Goal: Transaction & Acquisition: Purchase product/service

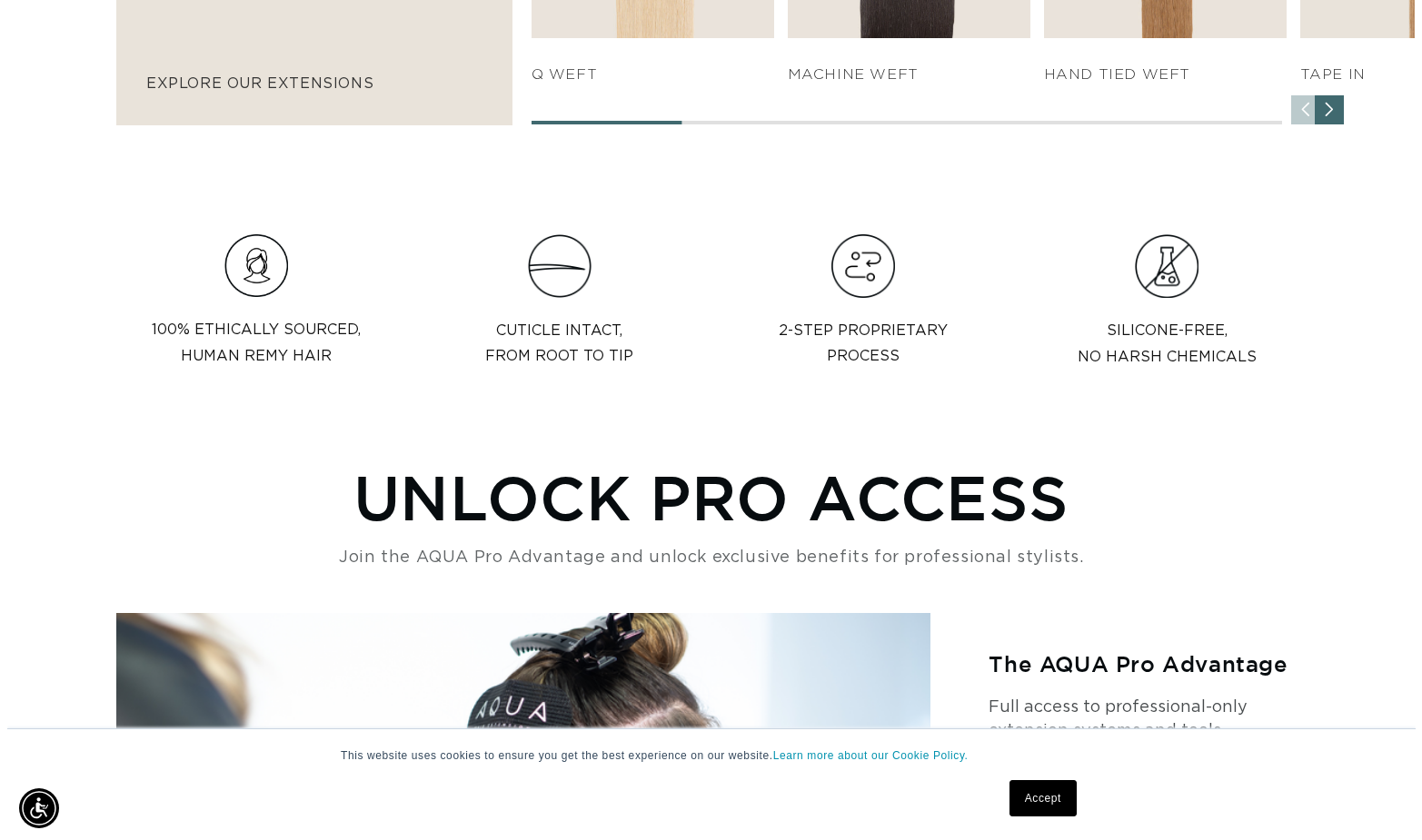
scroll to position [0, 2558]
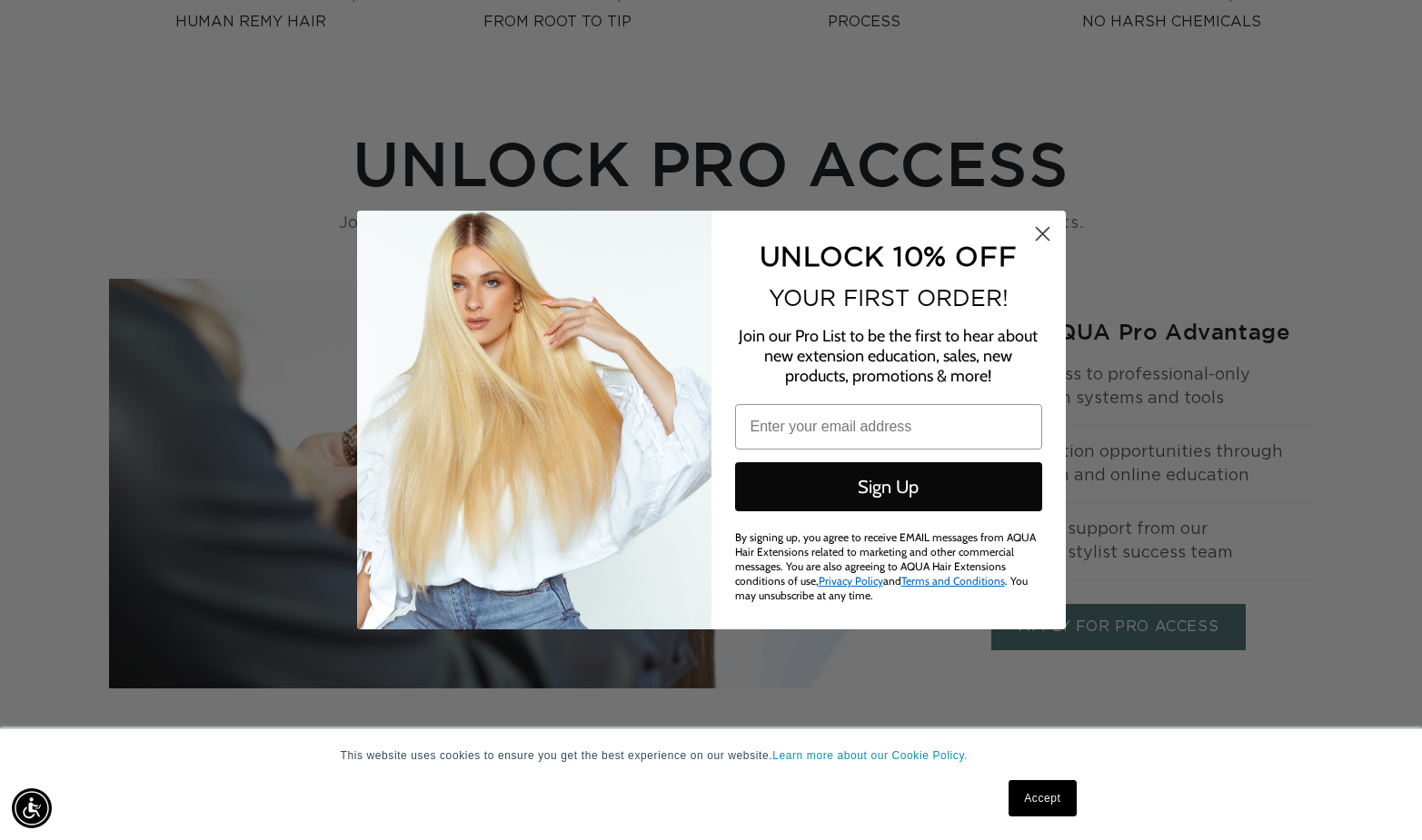
click at [1043, 239] on icon "Close dialog" at bounding box center [1042, 235] width 13 height 13
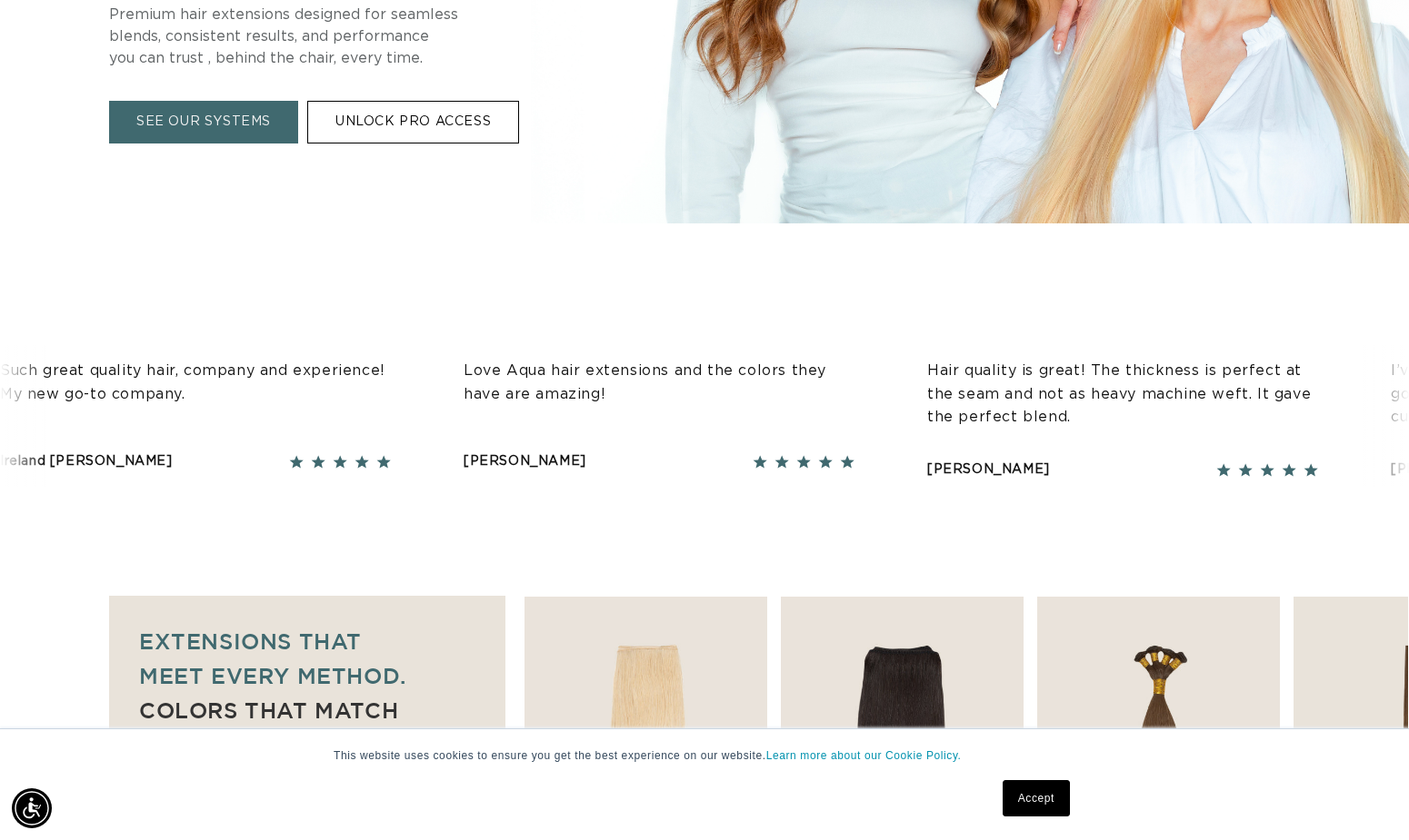
click at [423, 118] on link "UNLOCK PRO ACCESS" at bounding box center [413, 123] width 212 height 43
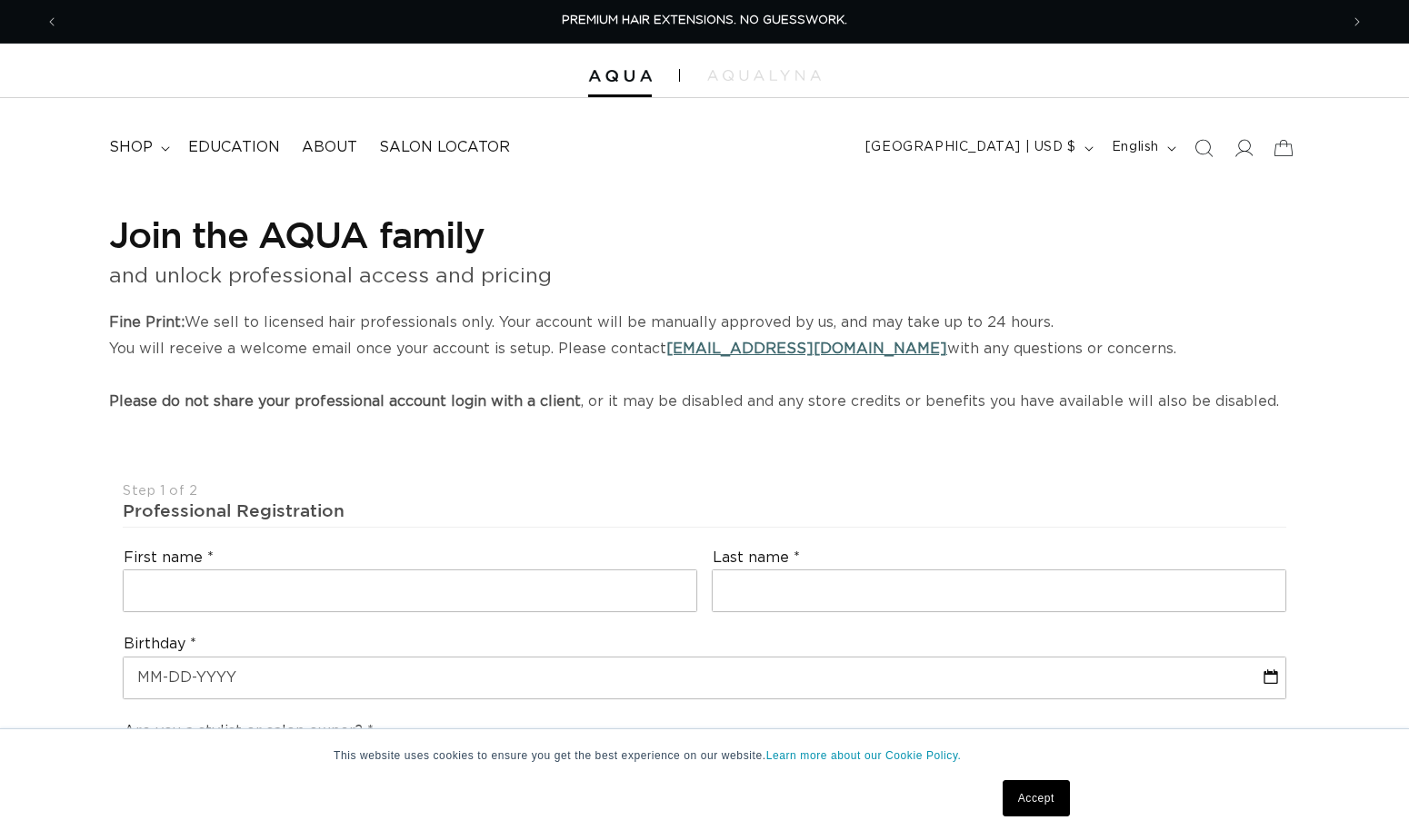
select select "US"
select select "[GEOGRAPHIC_DATA]"
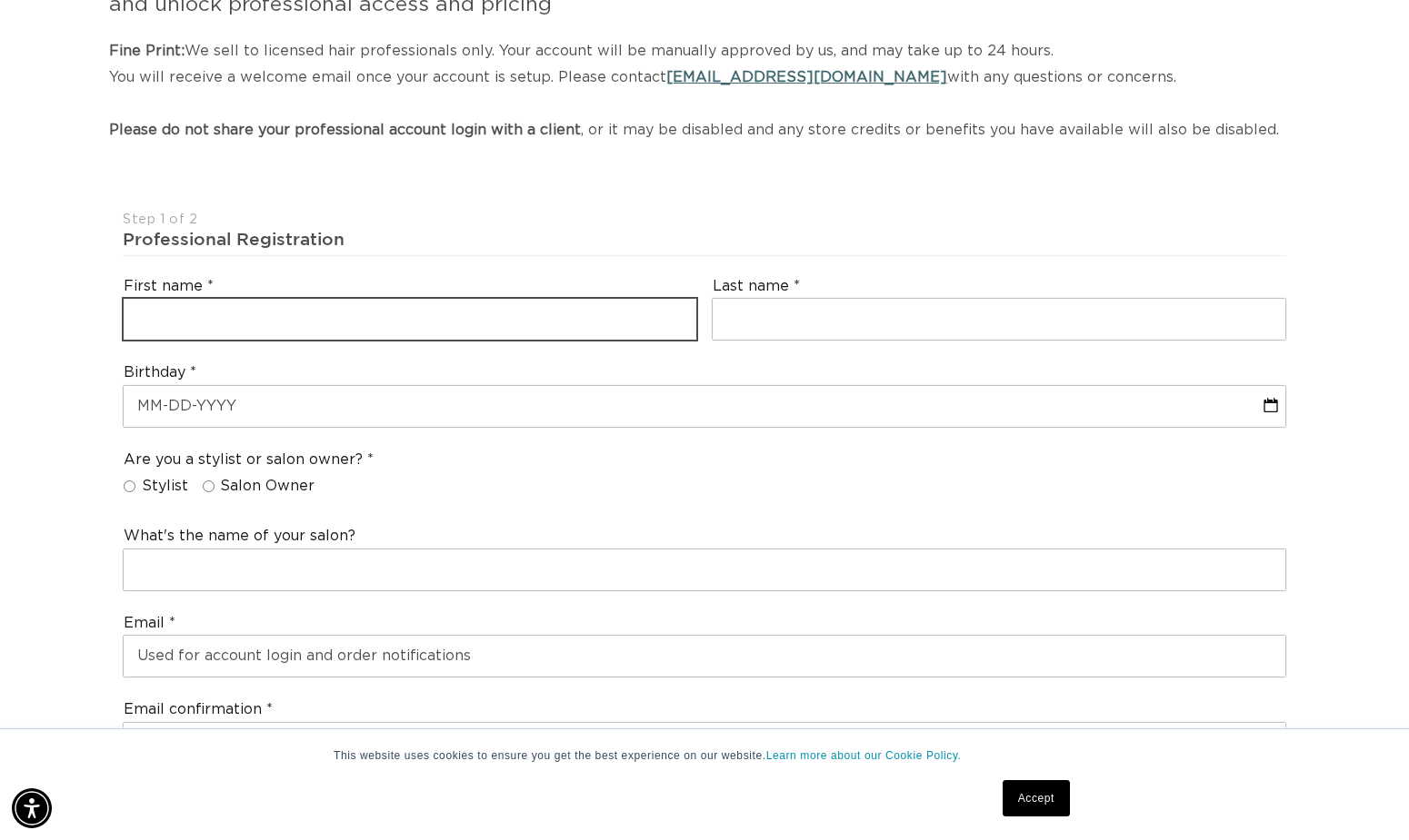
click at [169, 340] on input "text" at bounding box center [409, 319] width 572 height 41
type input "Cheyenne"
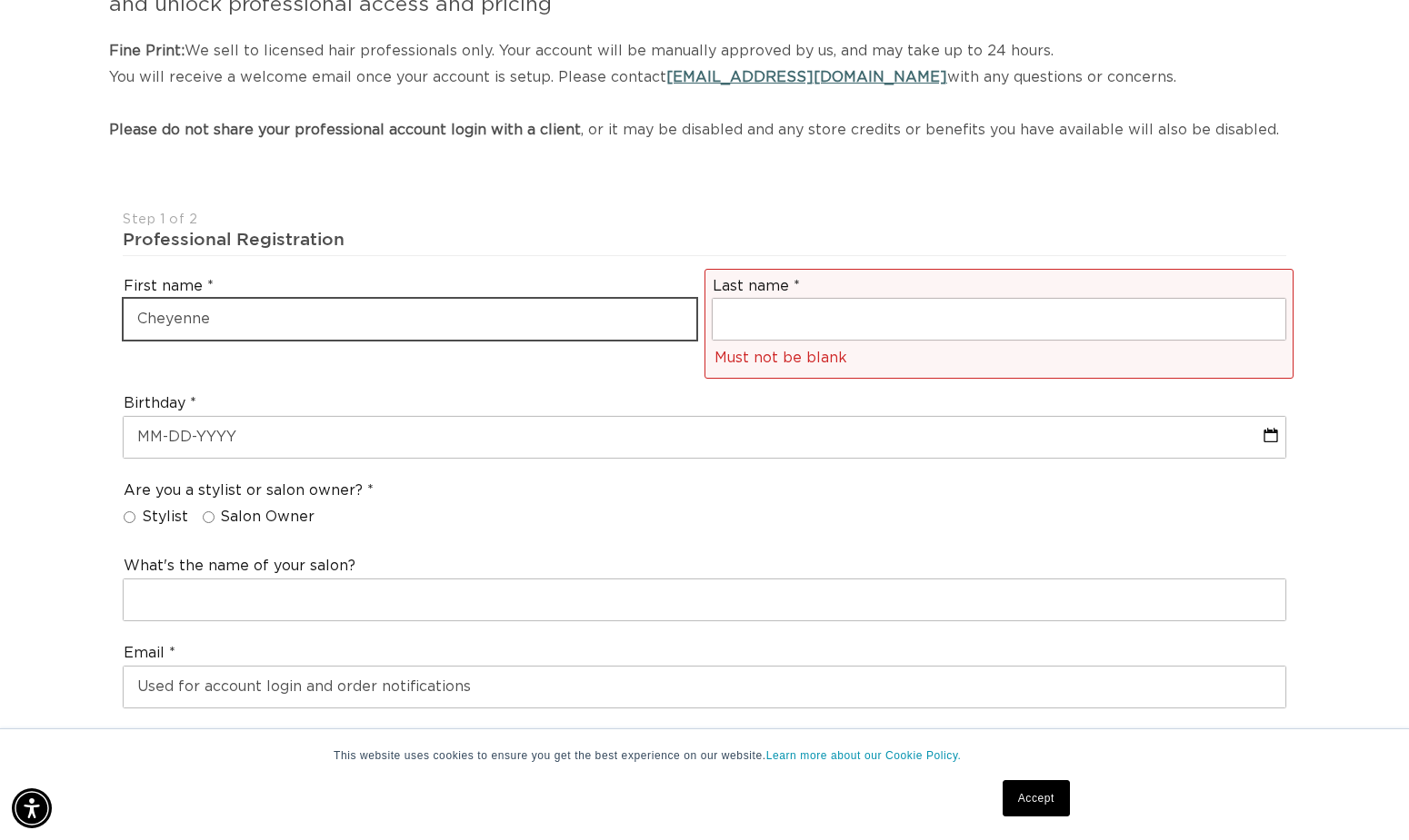
click at [230, 330] on input "Cheyenne" at bounding box center [409, 319] width 572 height 41
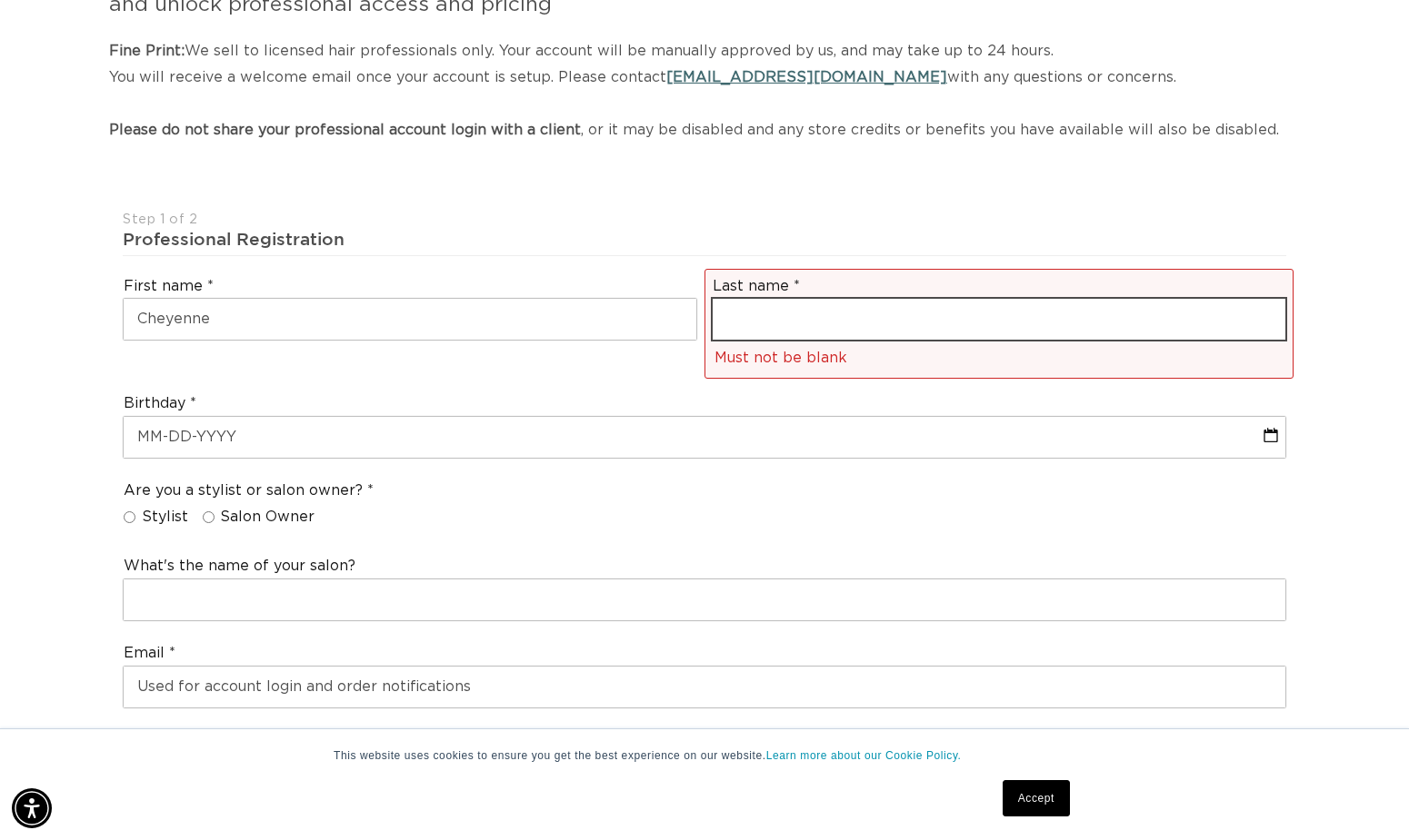
click at [768, 340] on input "text" at bounding box center [998, 319] width 572 height 41
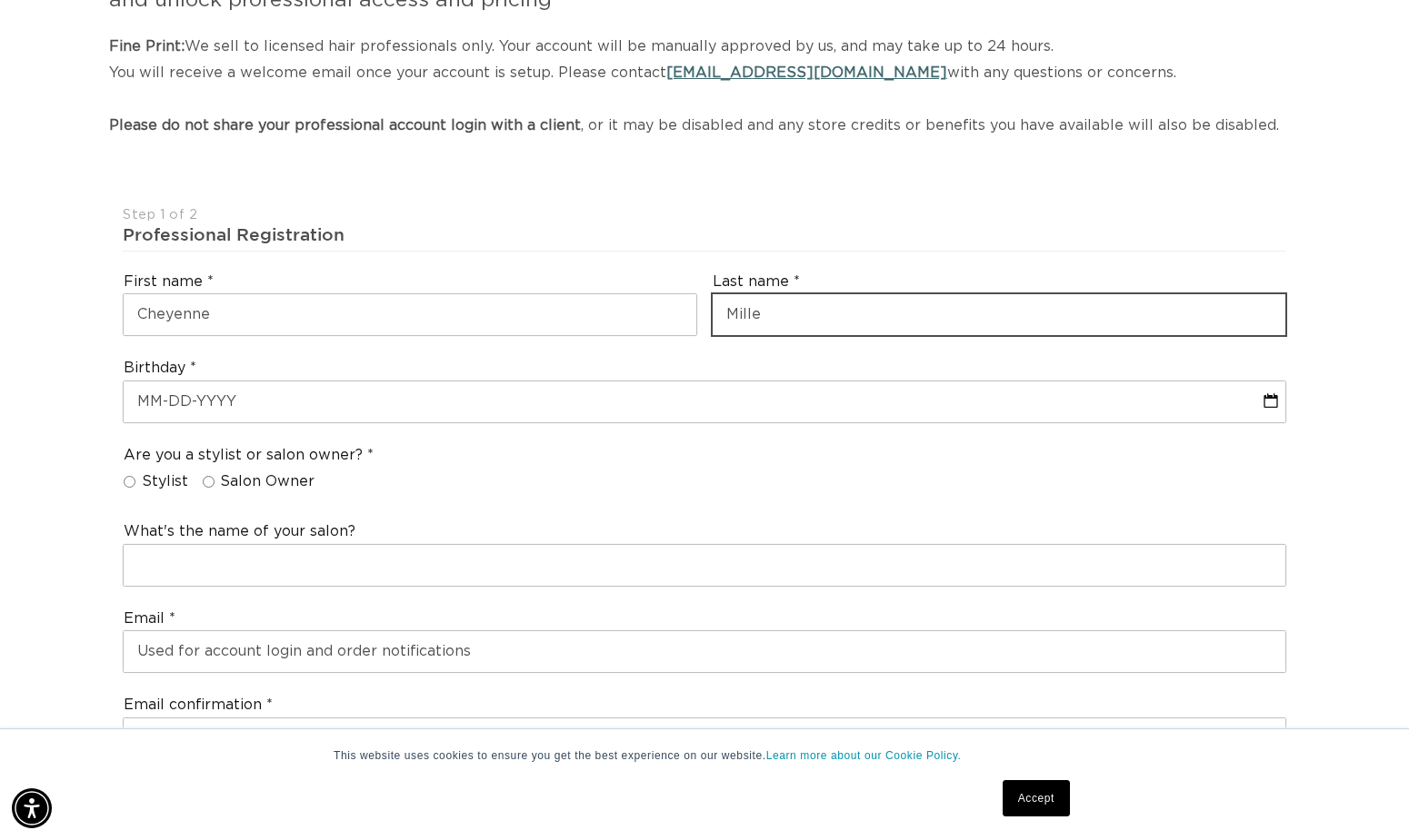
scroll to position [0, 0]
type input "Miller"
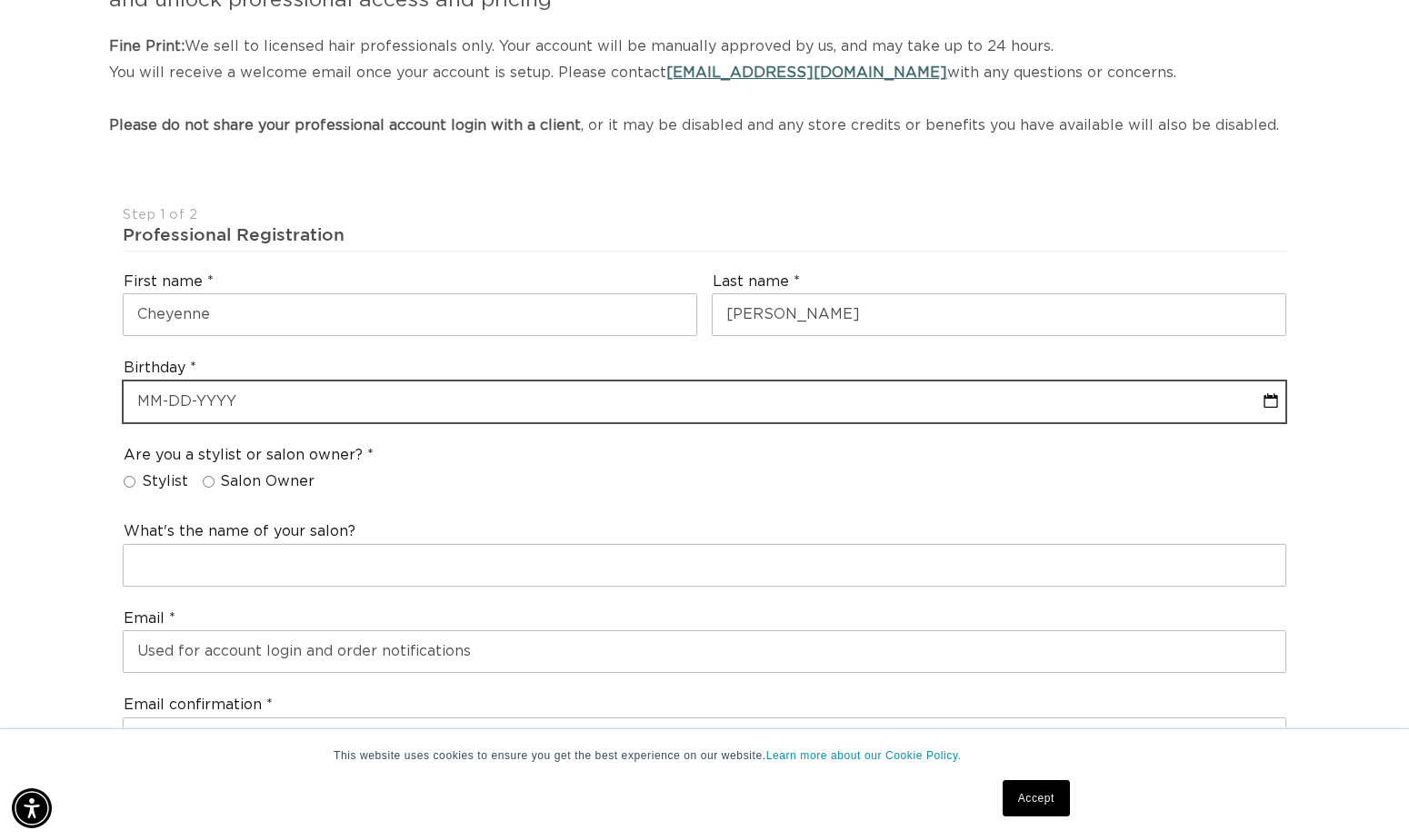
select select "8"
select select "2025"
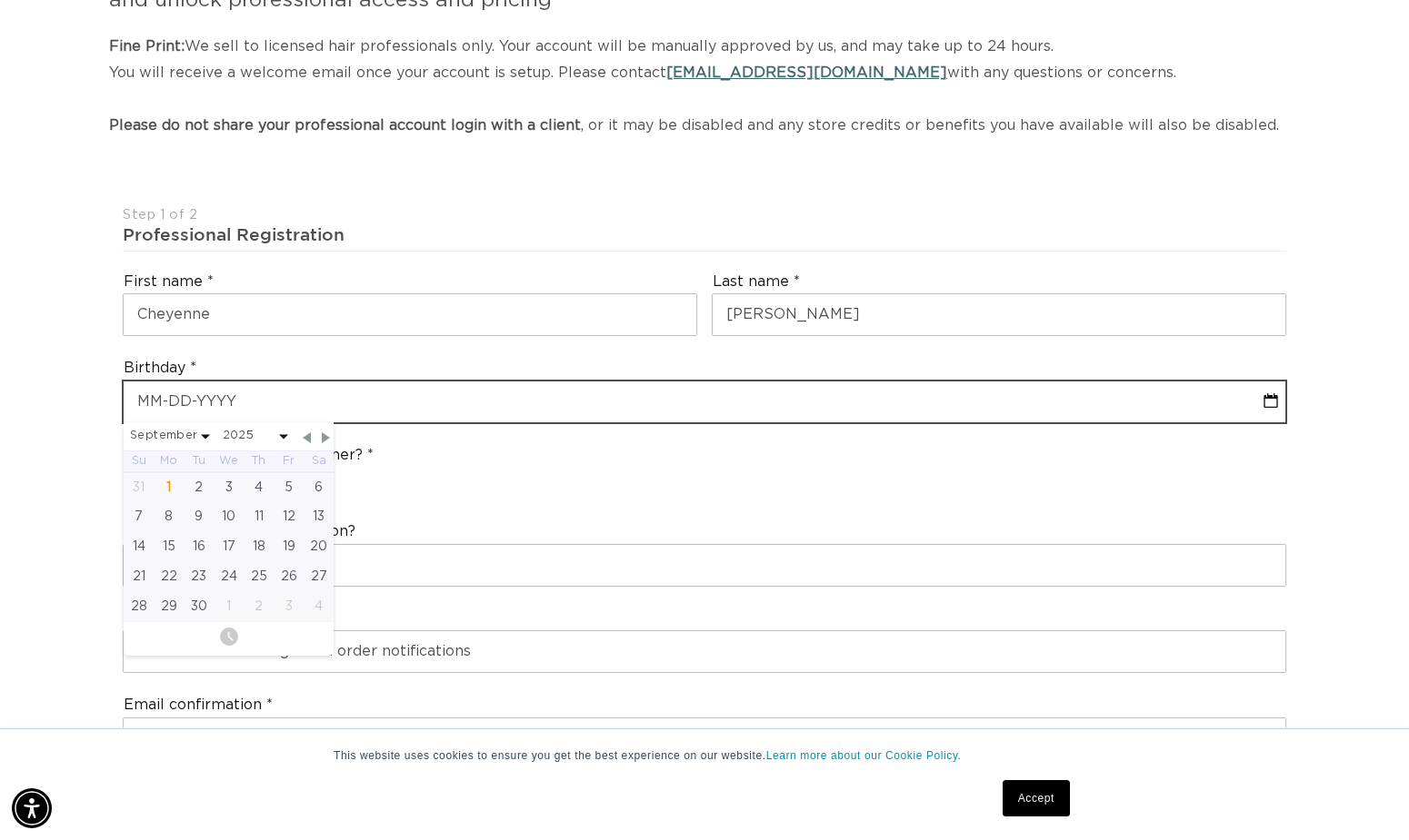
scroll to position [0, 1280]
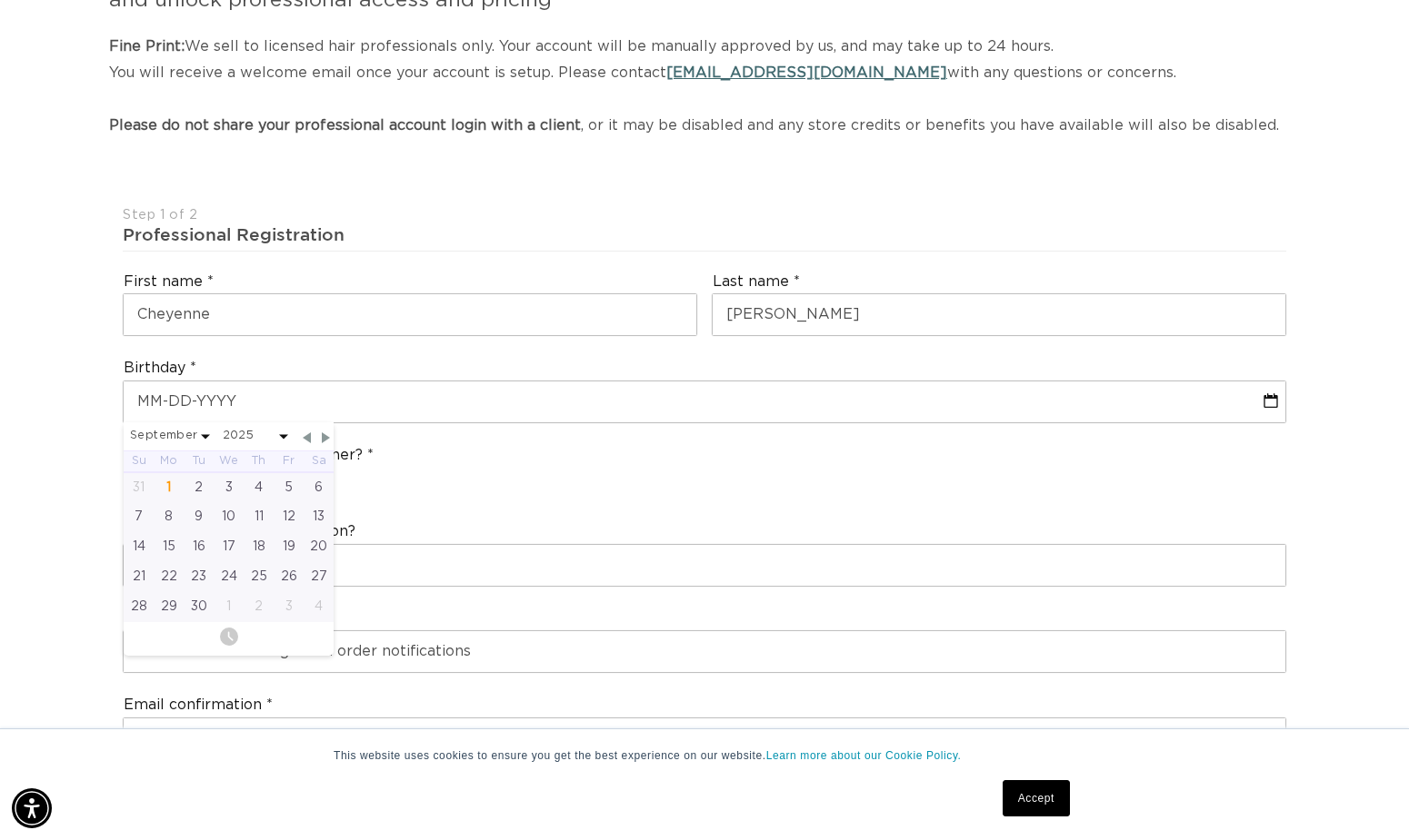
click at [207, 439] on span at bounding box center [206, 436] width 9 height 5
click at [205, 439] on span at bounding box center [206, 436] width 9 height 5
click at [328, 446] on span "Next Month" at bounding box center [327, 438] width 16 height 16
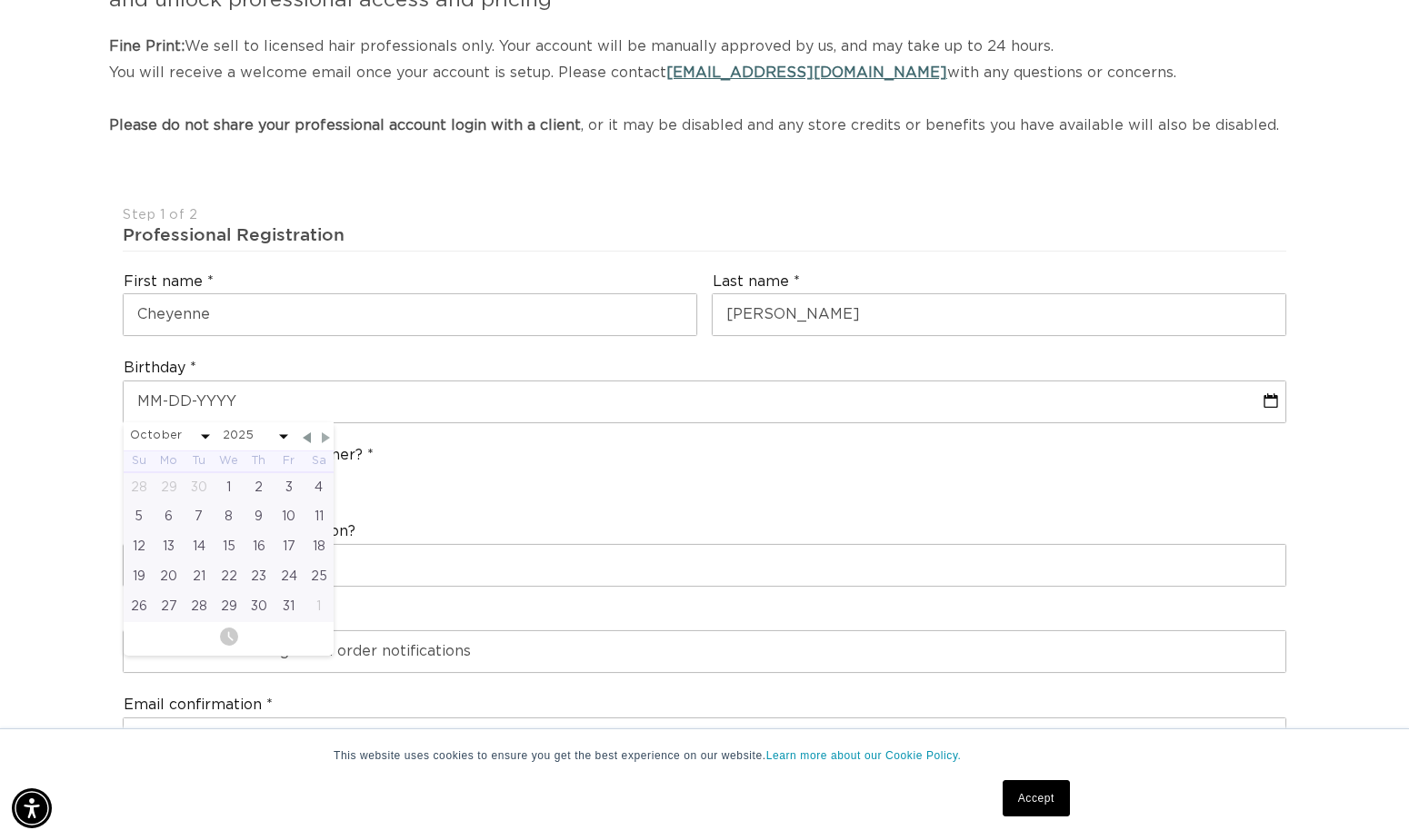
click at [328, 446] on span "Next Month" at bounding box center [327, 438] width 16 height 16
select select "10"
click at [167, 618] on div "24" at bounding box center [168, 606] width 30 height 30
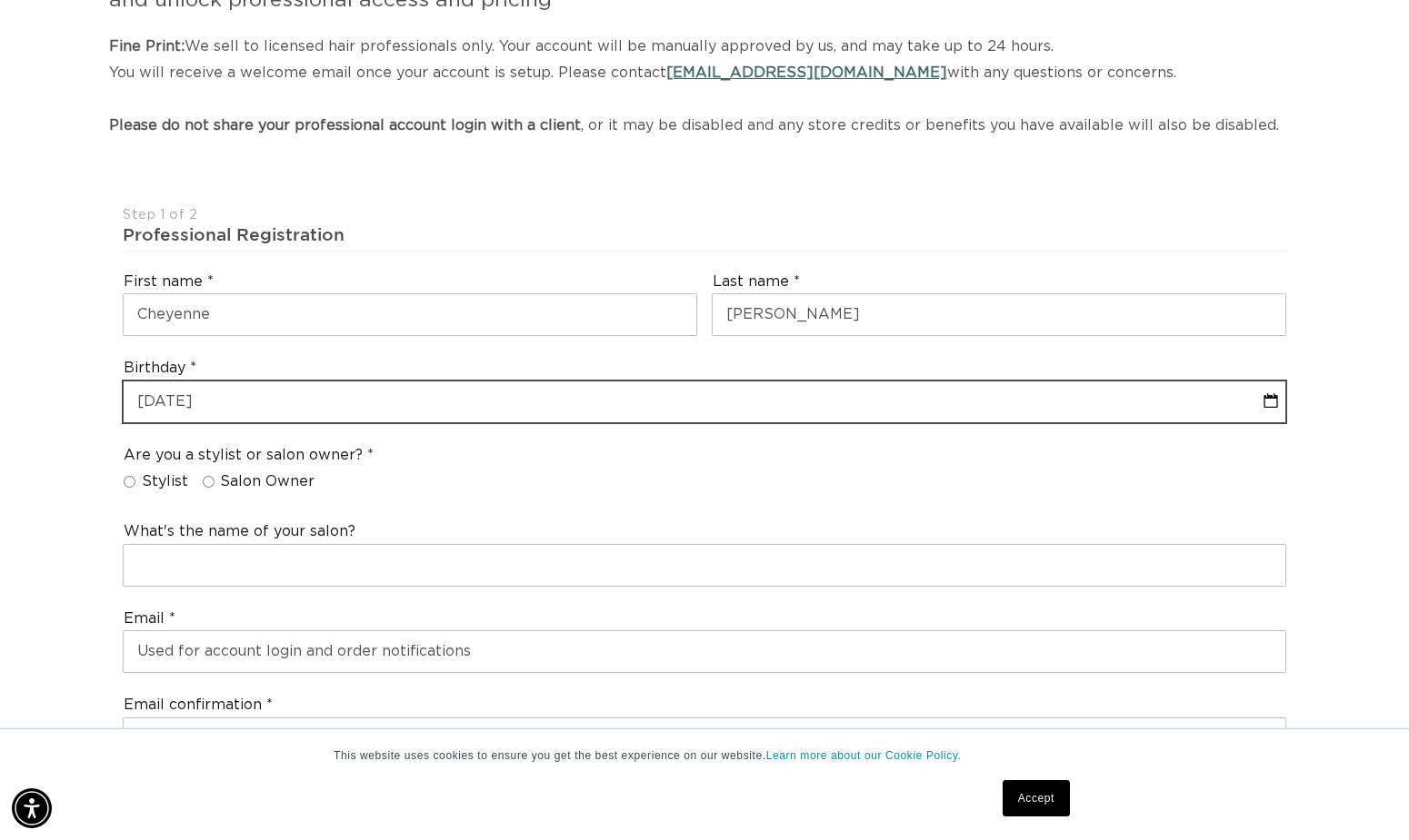
select select "10"
select select "2025"
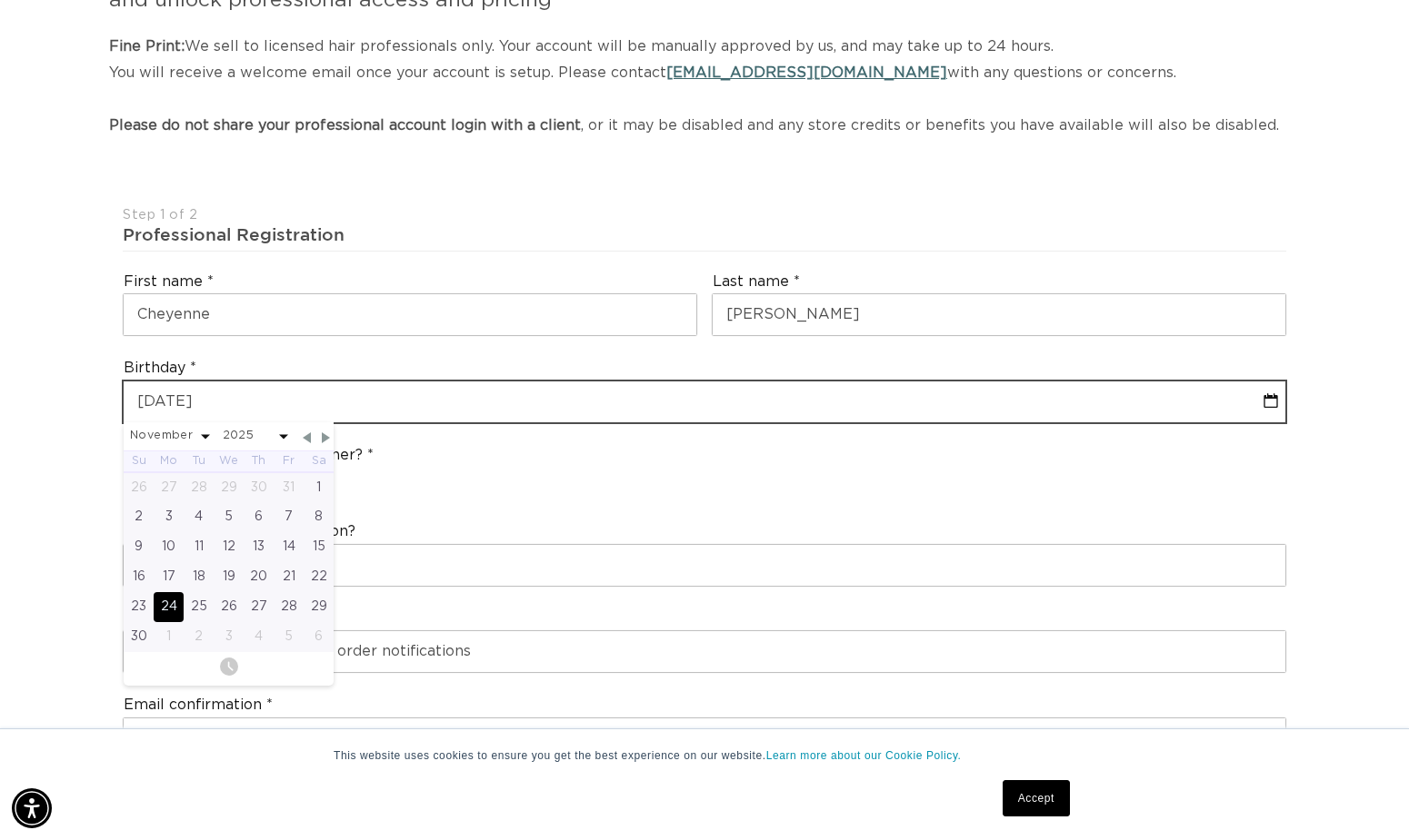
click at [219, 420] on input "text" at bounding box center [704, 402] width 1162 height 41
type input "11-24-202"
select select "10"
select select "2025"
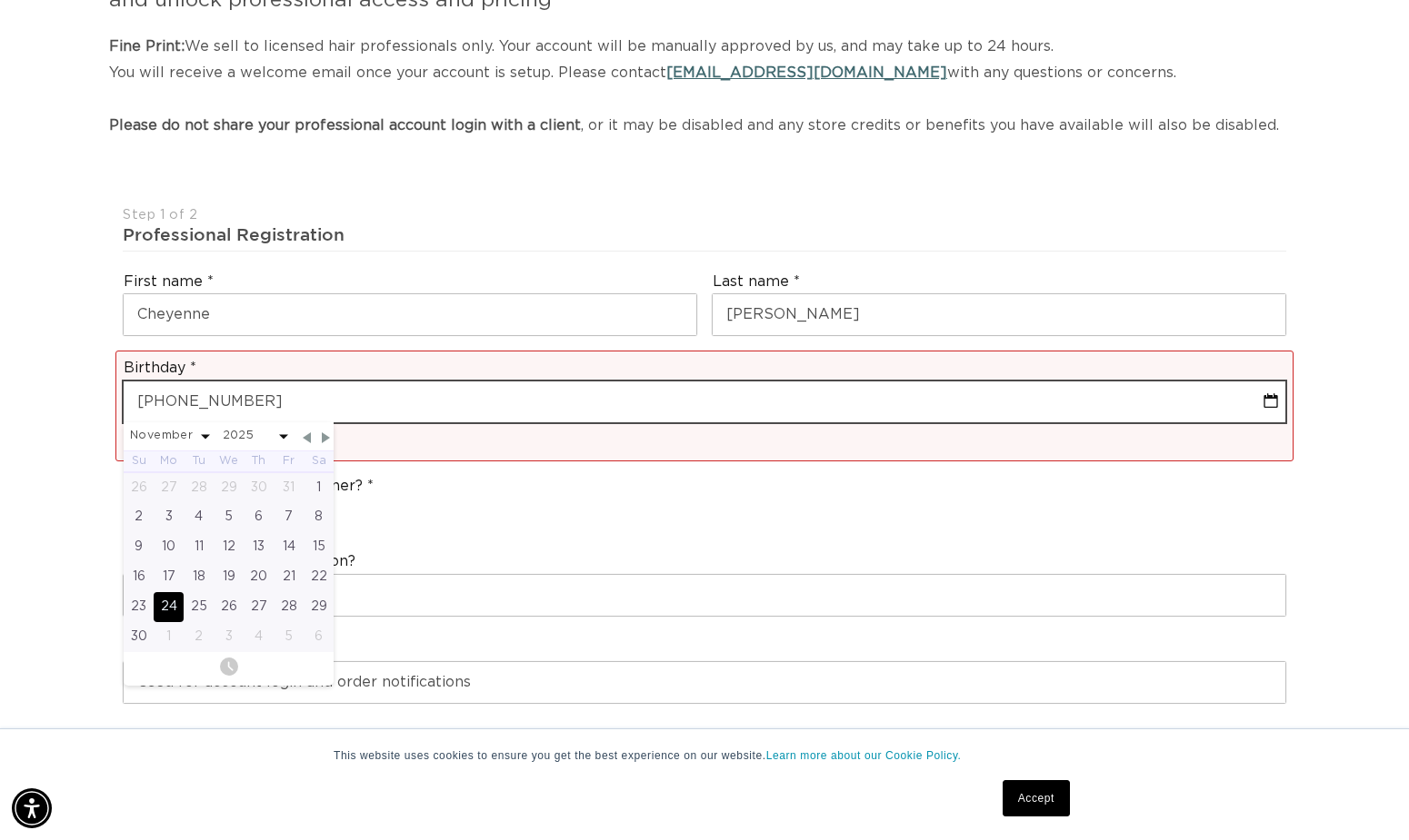
type input "11-24-20"
select select "10"
select select "2025"
type input "11-24-2"
select select "10"
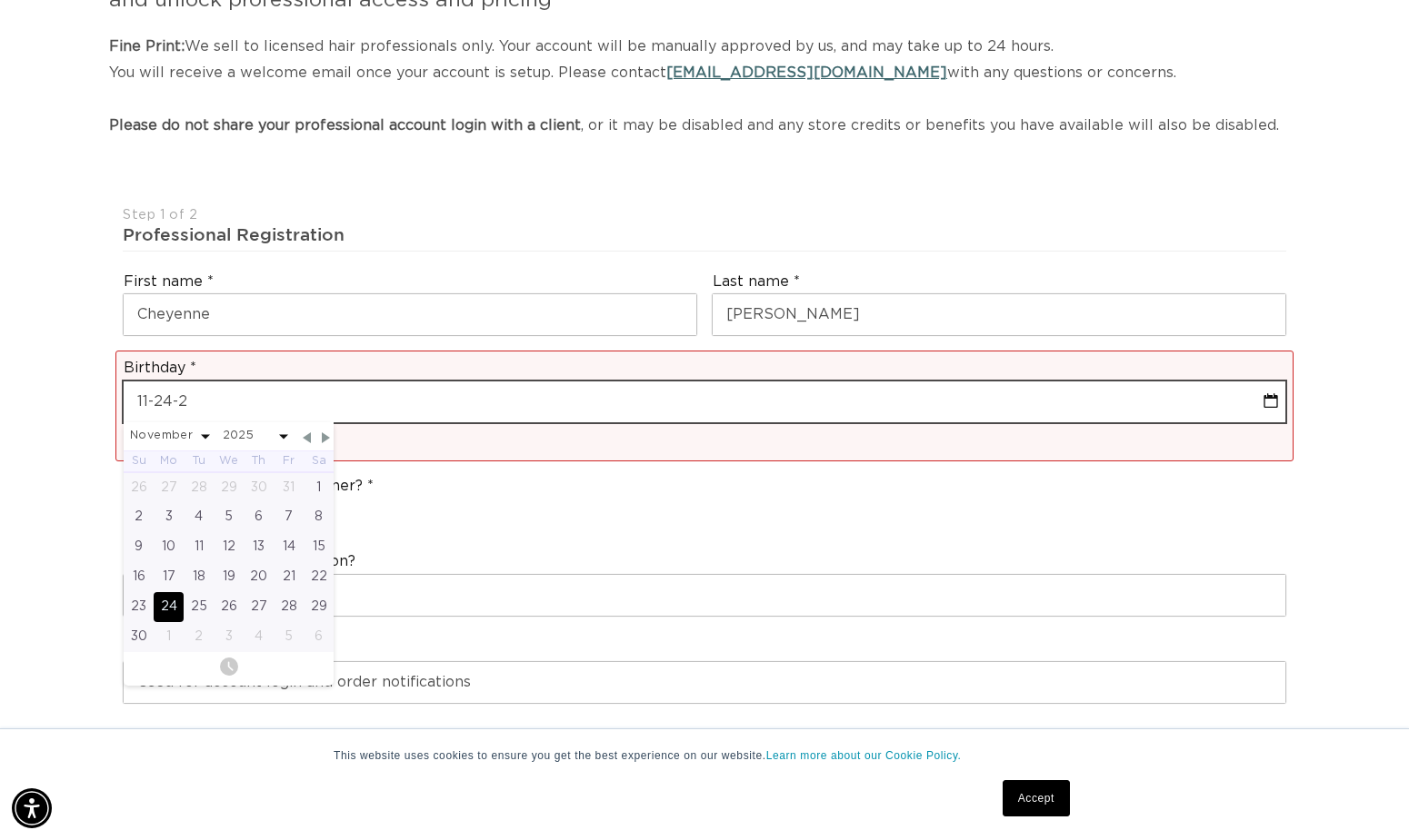
select select "2025"
type input "11-24-"
select select "10"
select select "2025"
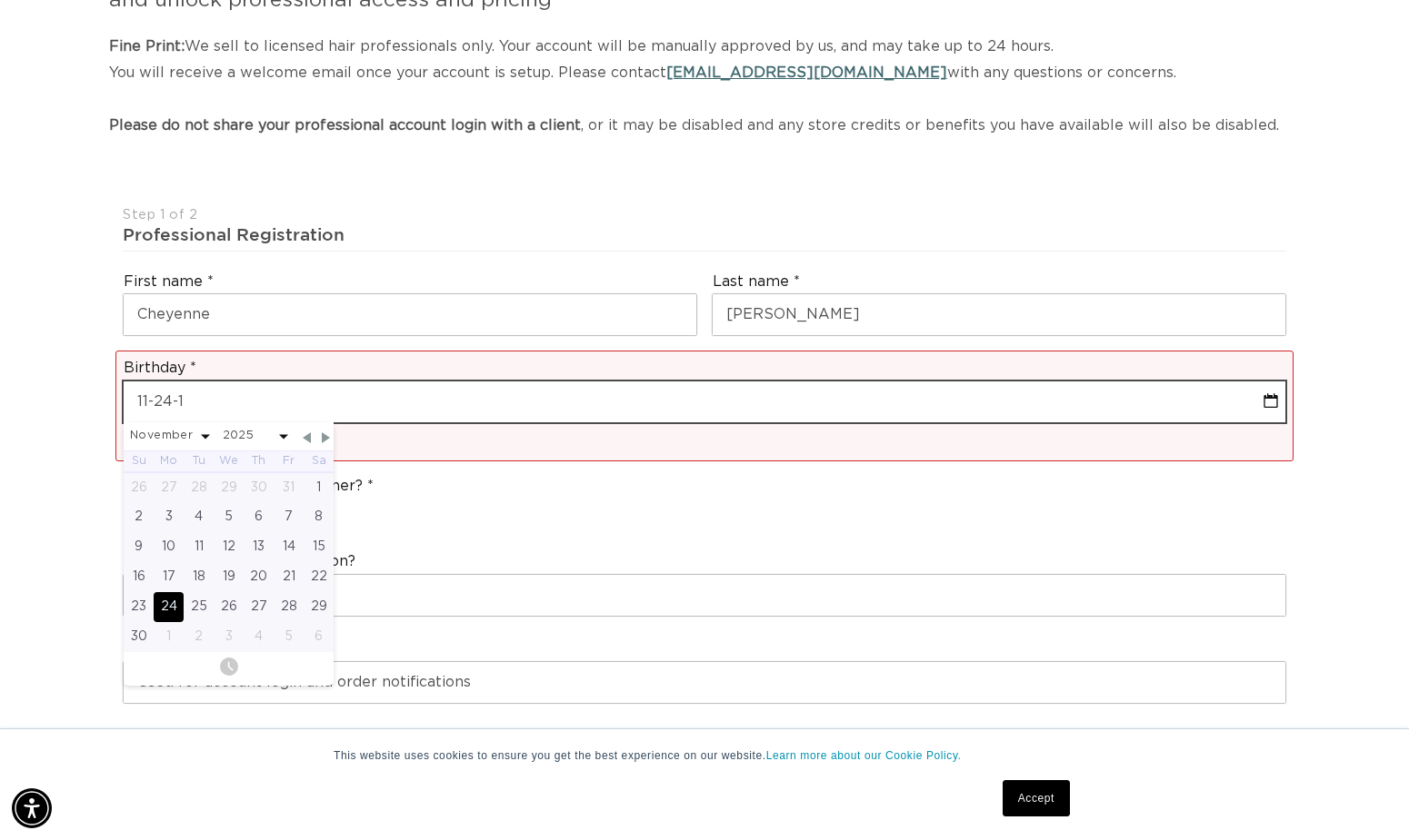
type input "11-24-19"
select select "10"
select select "2025"
type input "11-24-197"
select select "10"
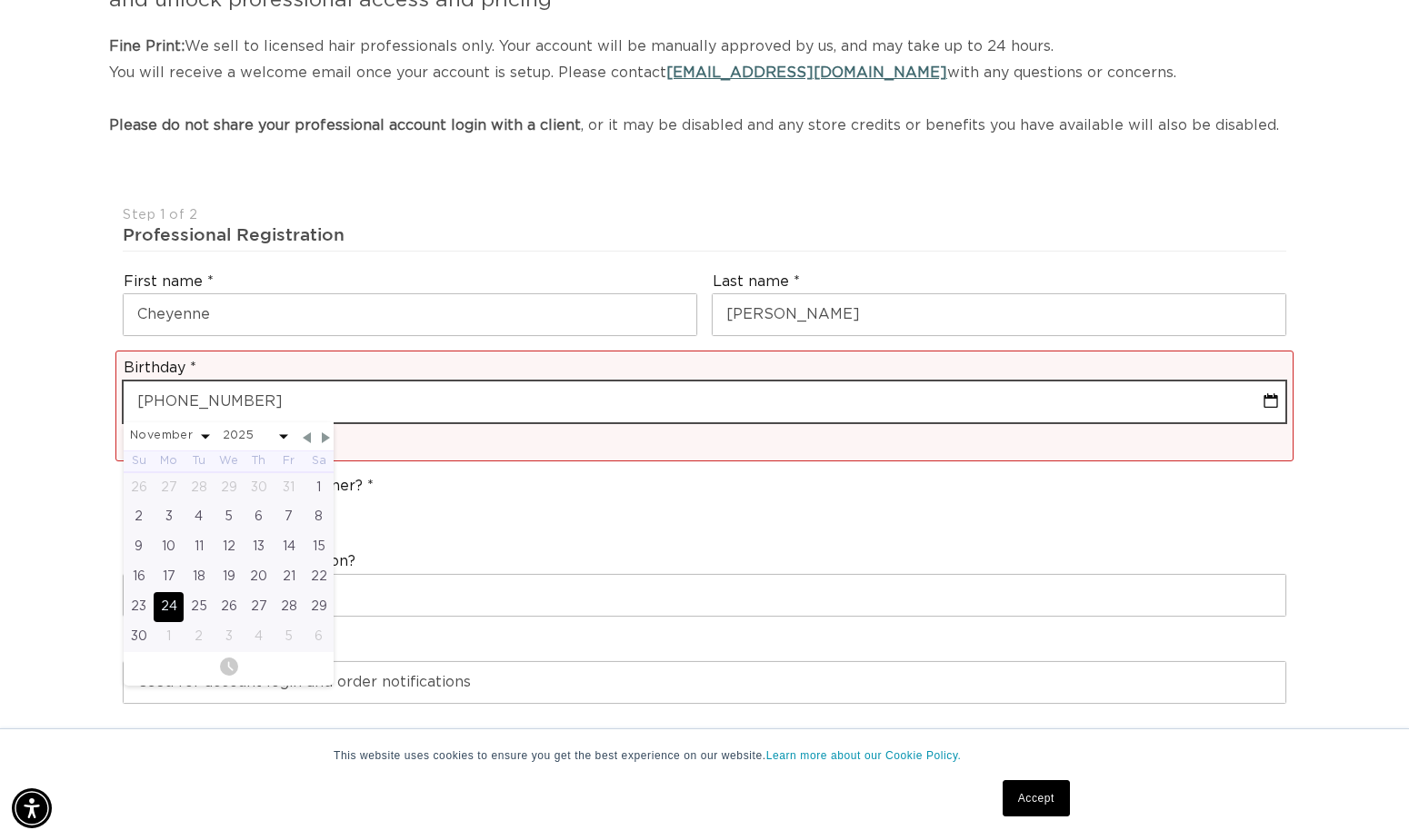
select select "2025"
type input "11-24-1972"
select select "10"
select select "1972"
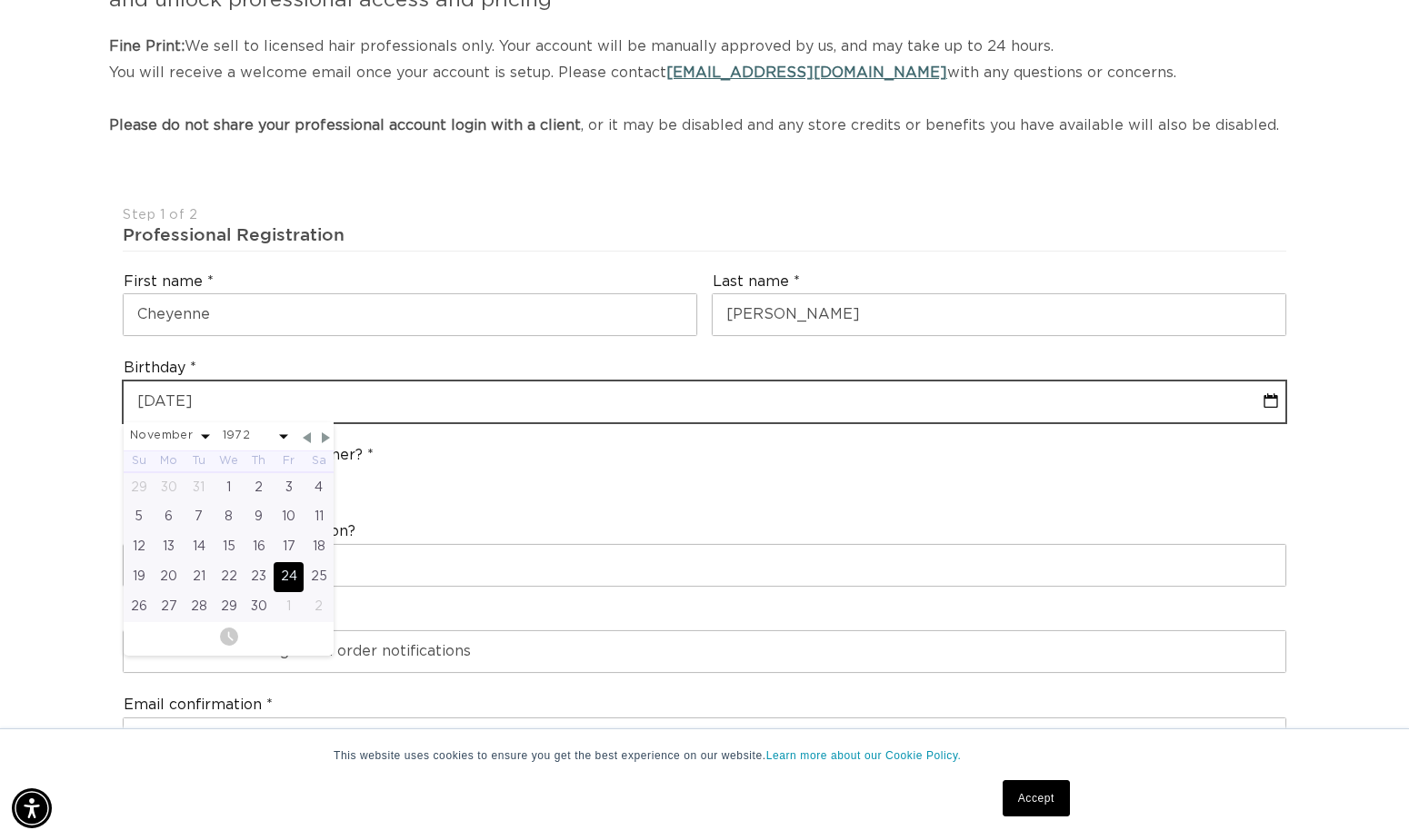
scroll to position [0, 1280]
type input "11-24-1972"
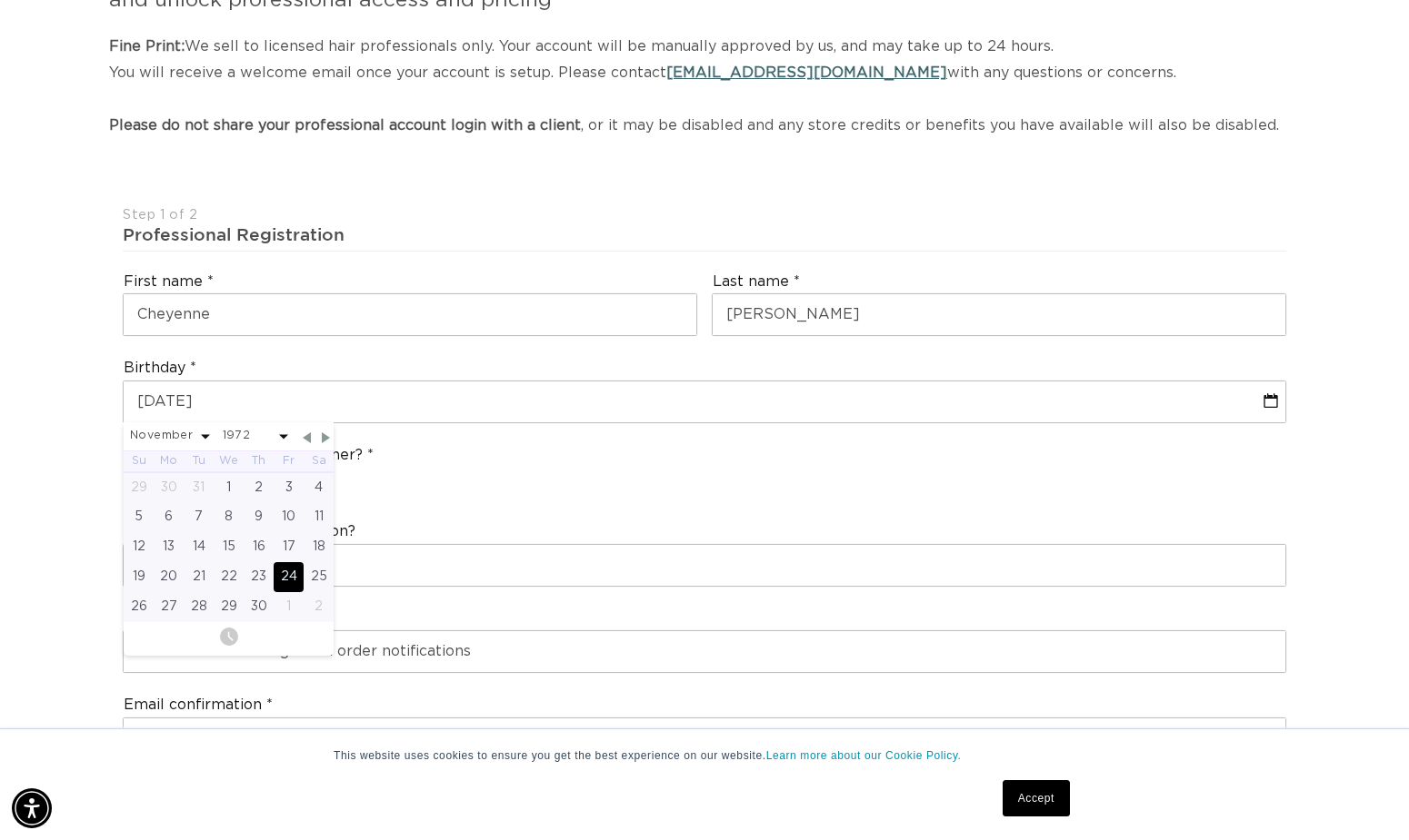
click at [918, 491] on div "Are you a stylist or salon owner? Stylist Salon Owner" at bounding box center [704, 473] width 1178 height 69
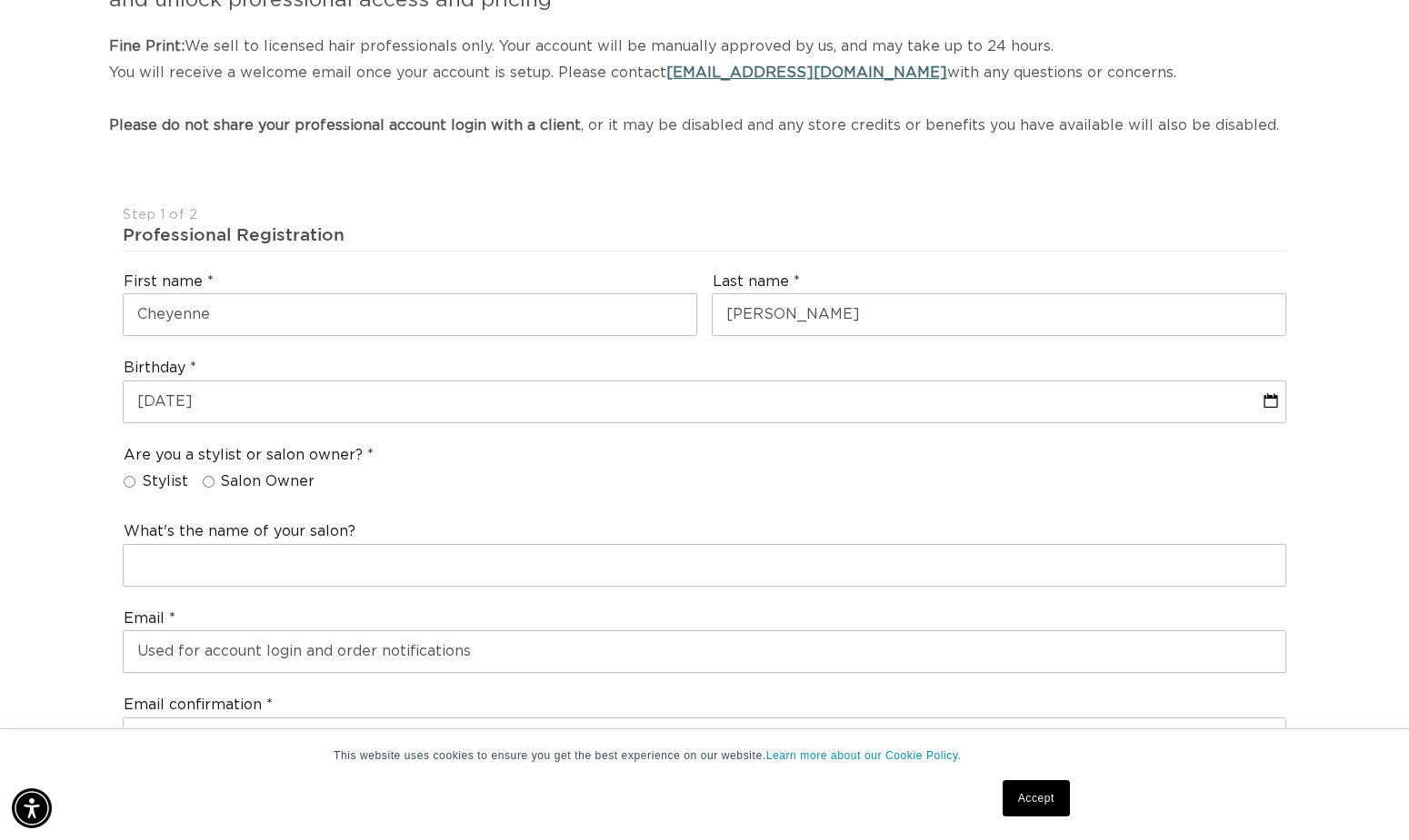
scroll to position [0, 2559]
click at [132, 488] on input "Stylist" at bounding box center [129, 482] width 12 height 12
radio input "true"
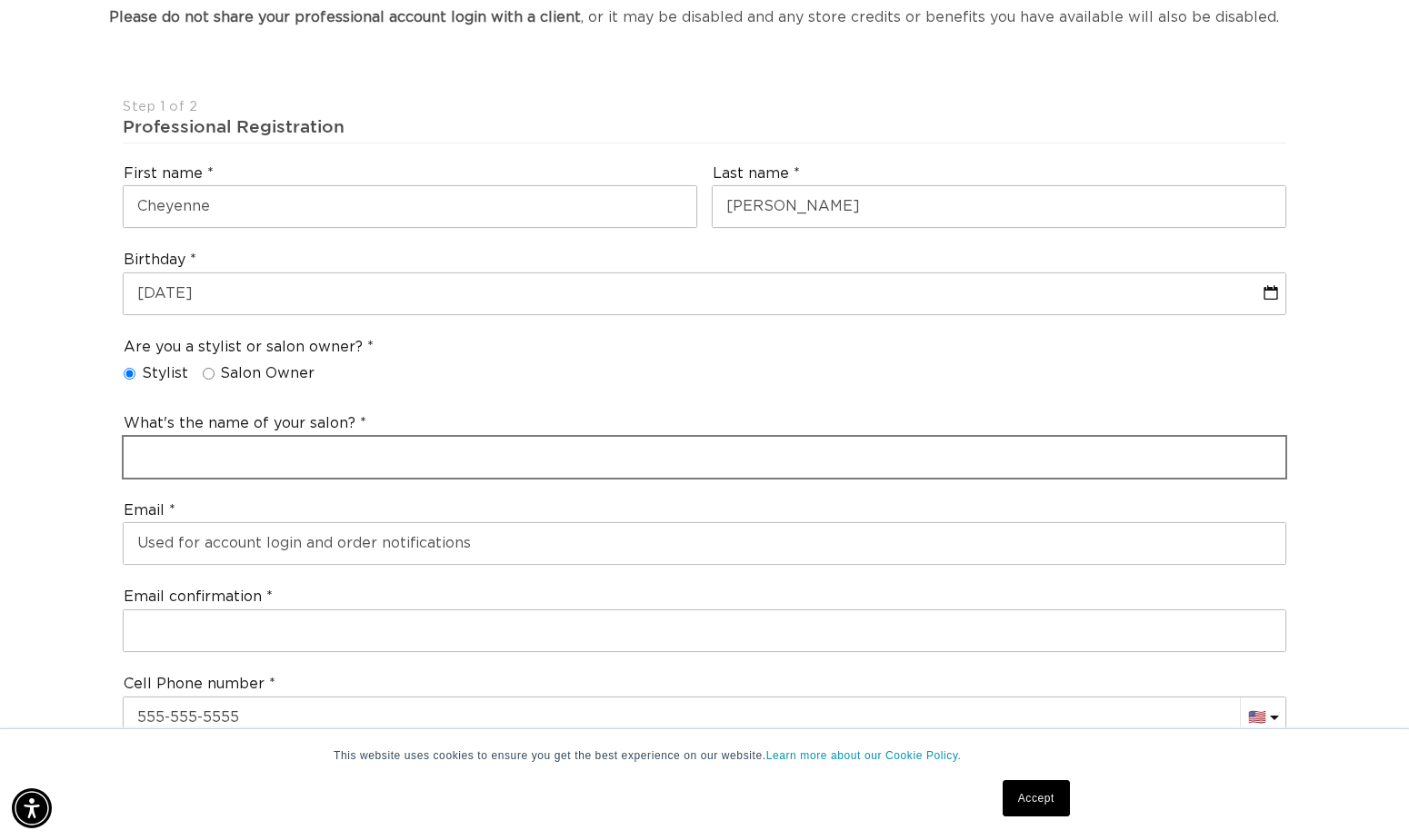
scroll to position [0, 1280]
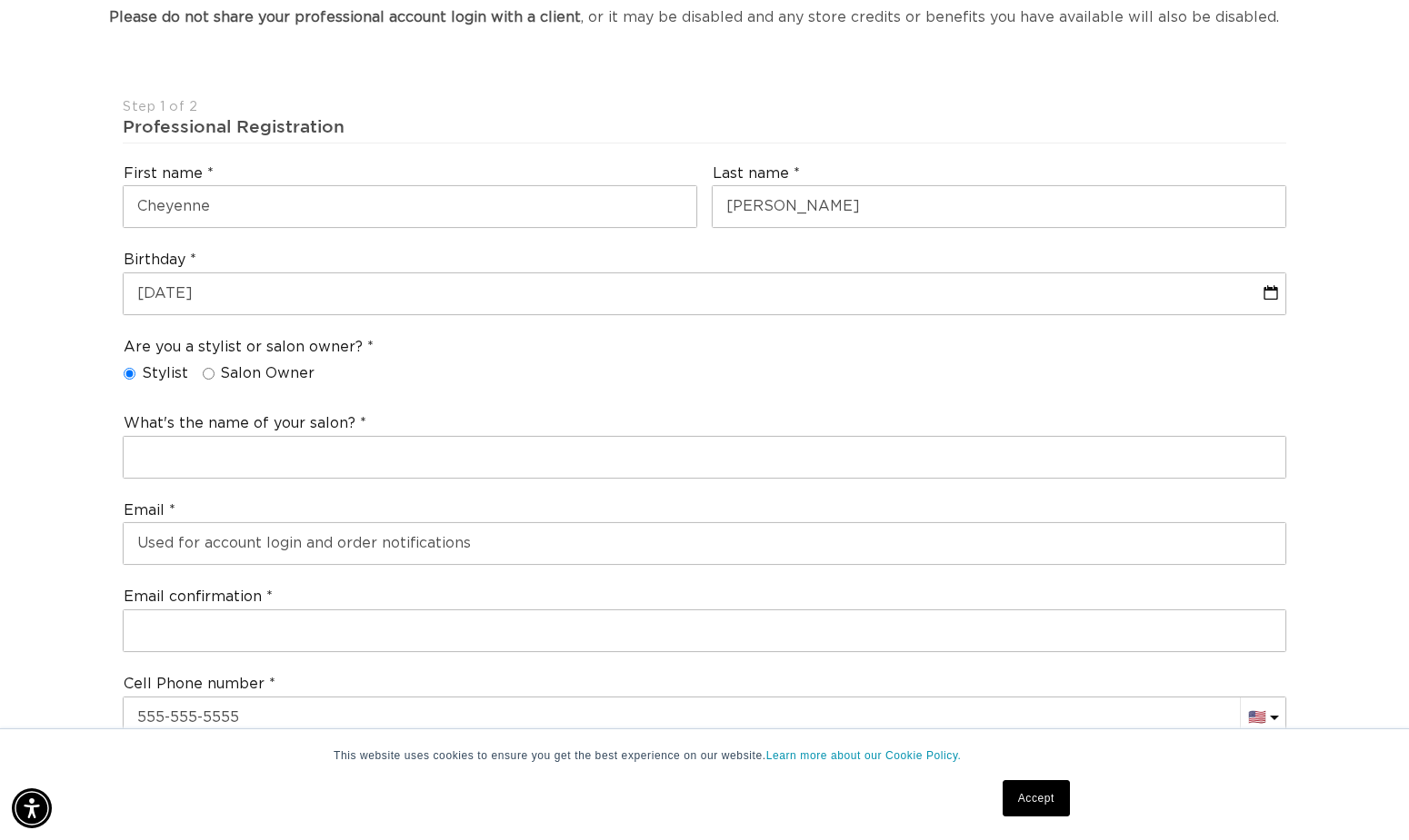
click at [206, 380] on input "Salon Owner" at bounding box center [208, 374] width 12 height 12
radio input "true"
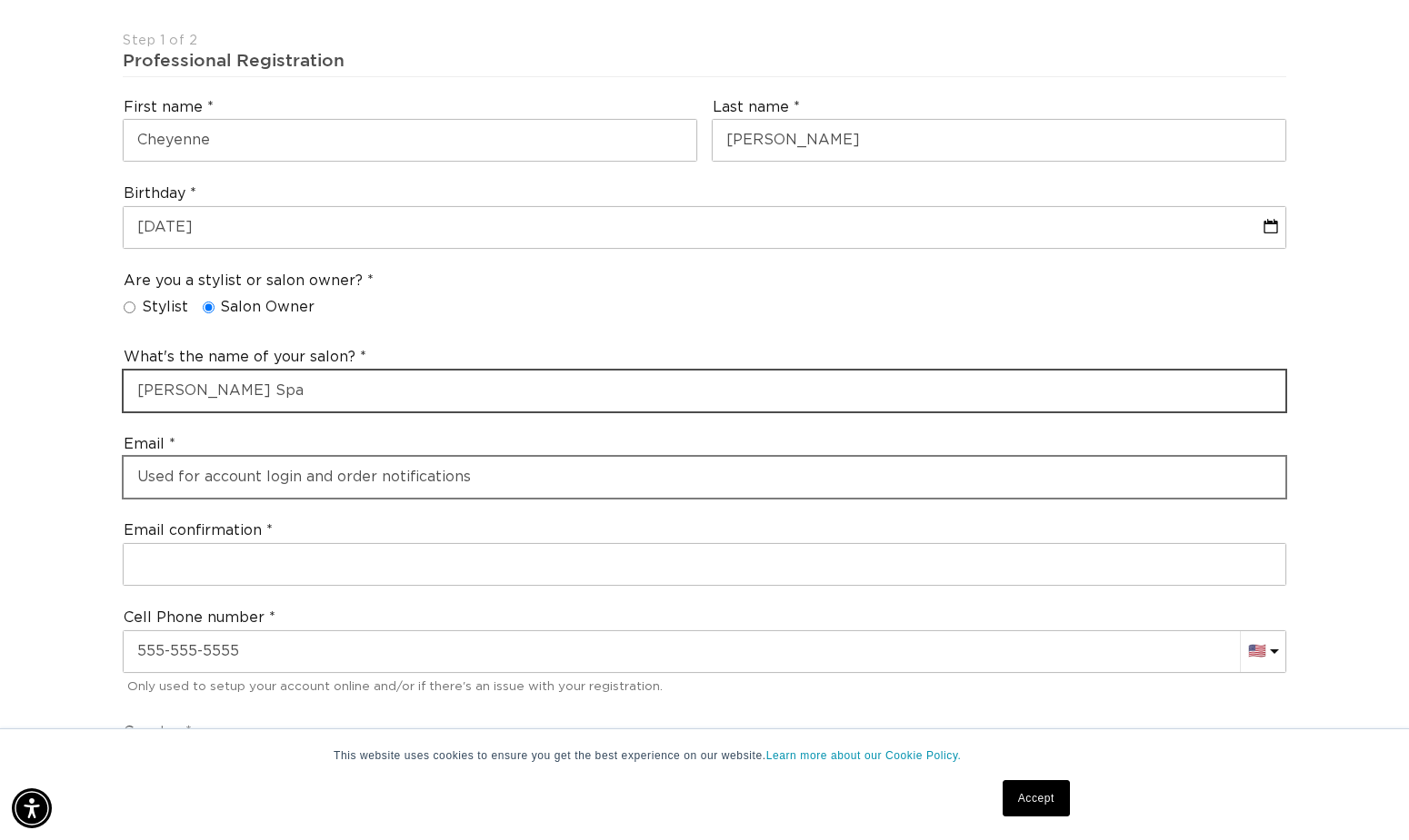
type input "Beau Visage Spa"
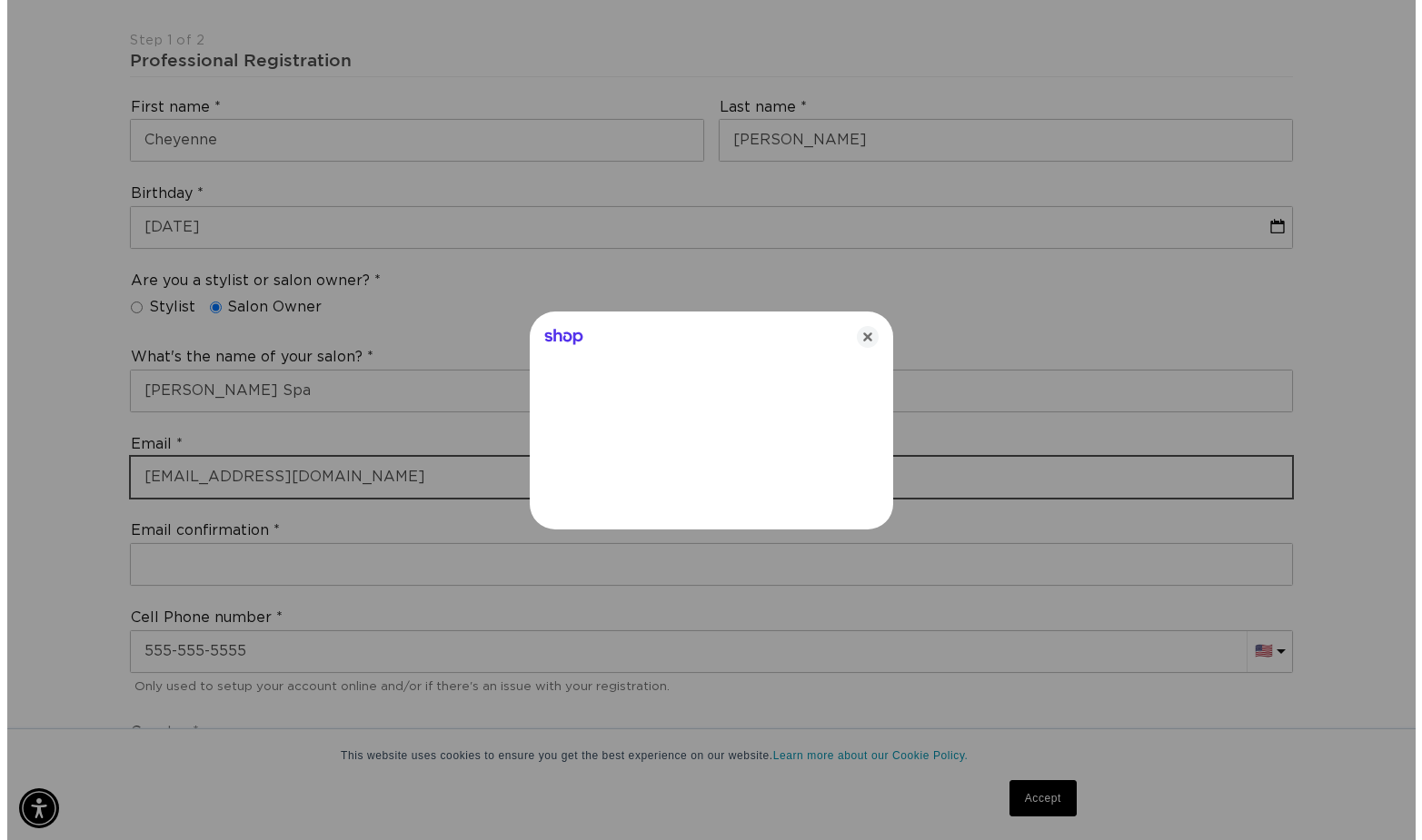
scroll to position [0, 2585]
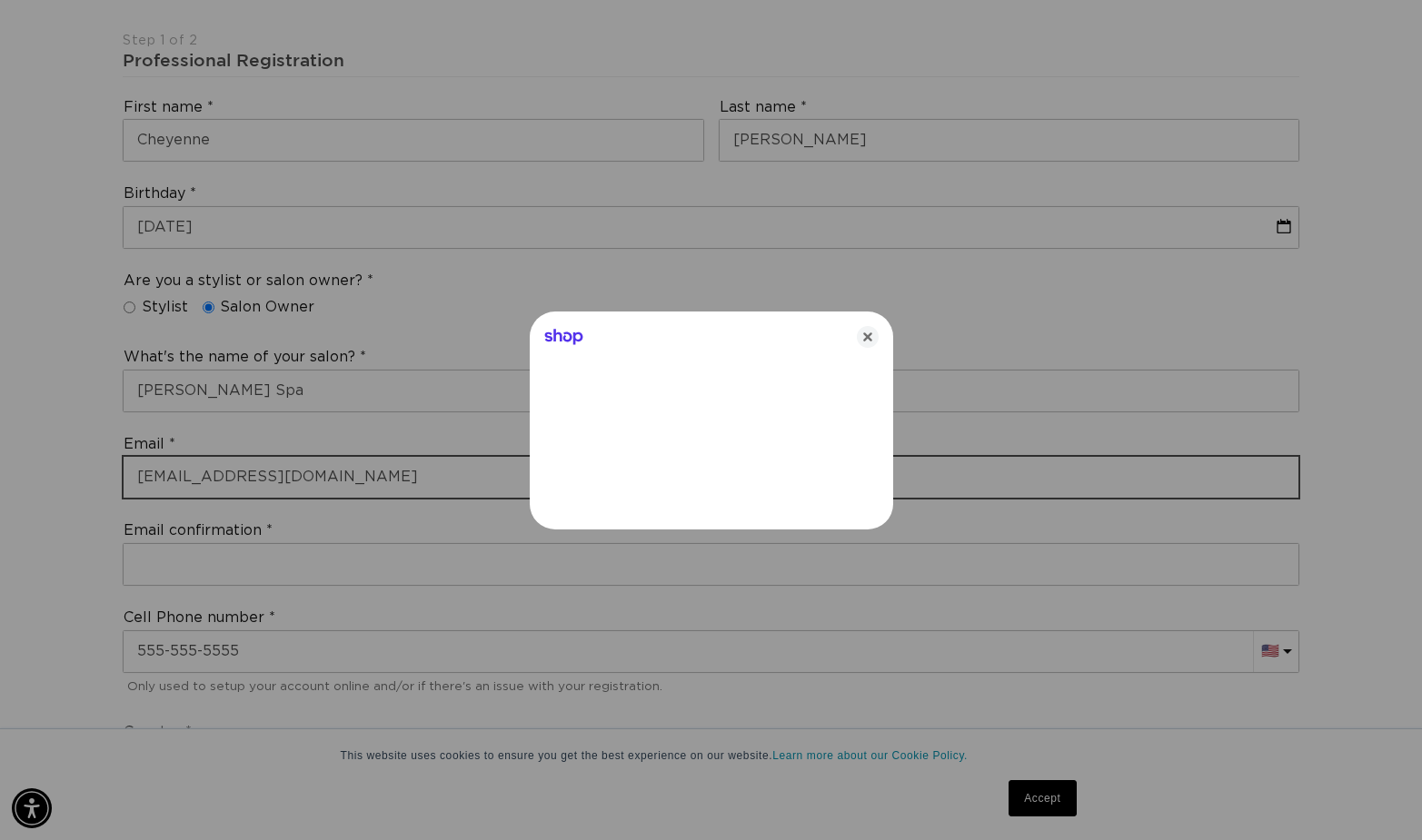
type input "beauvisagespa7@gmail.com"
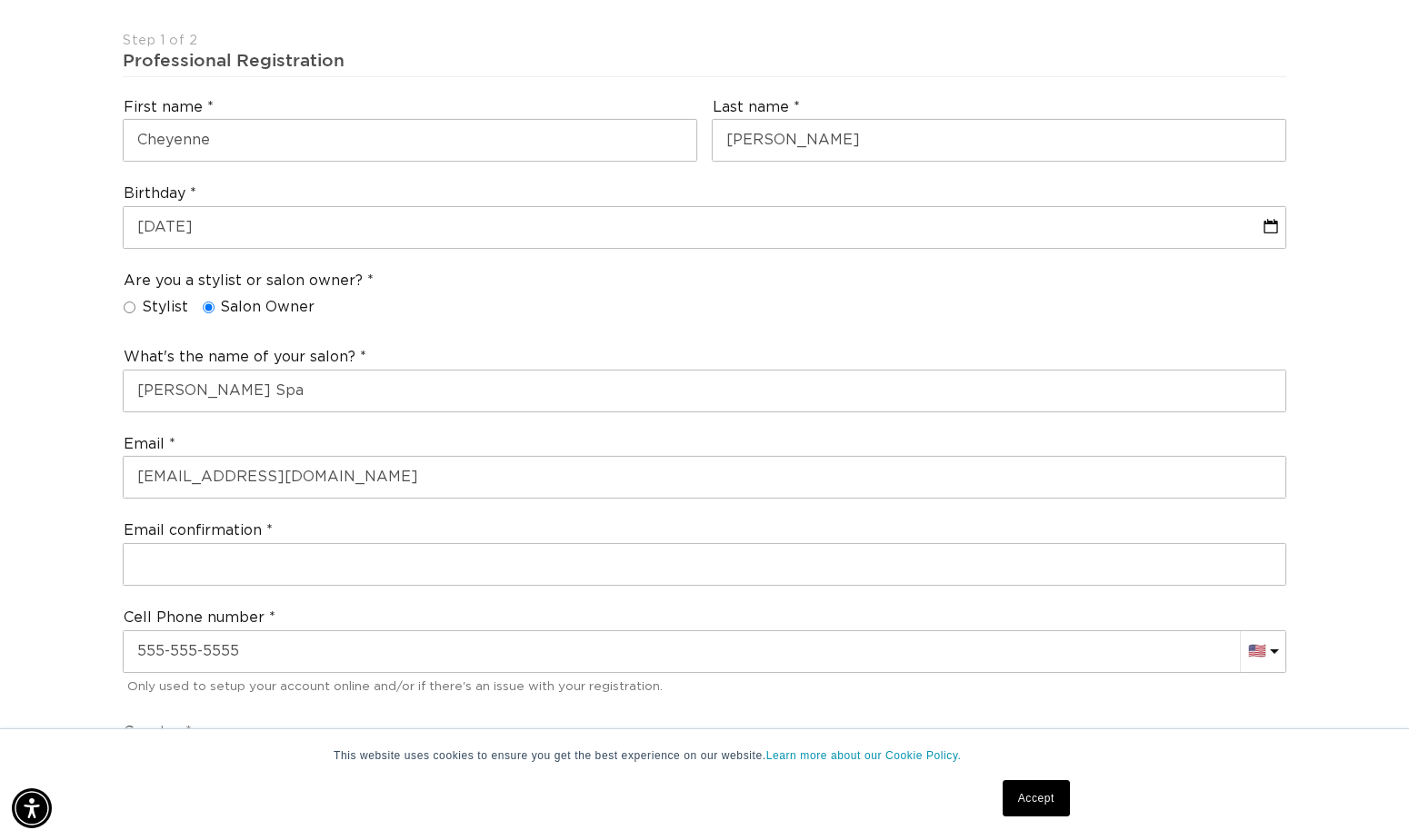
scroll to position [0, 1280]
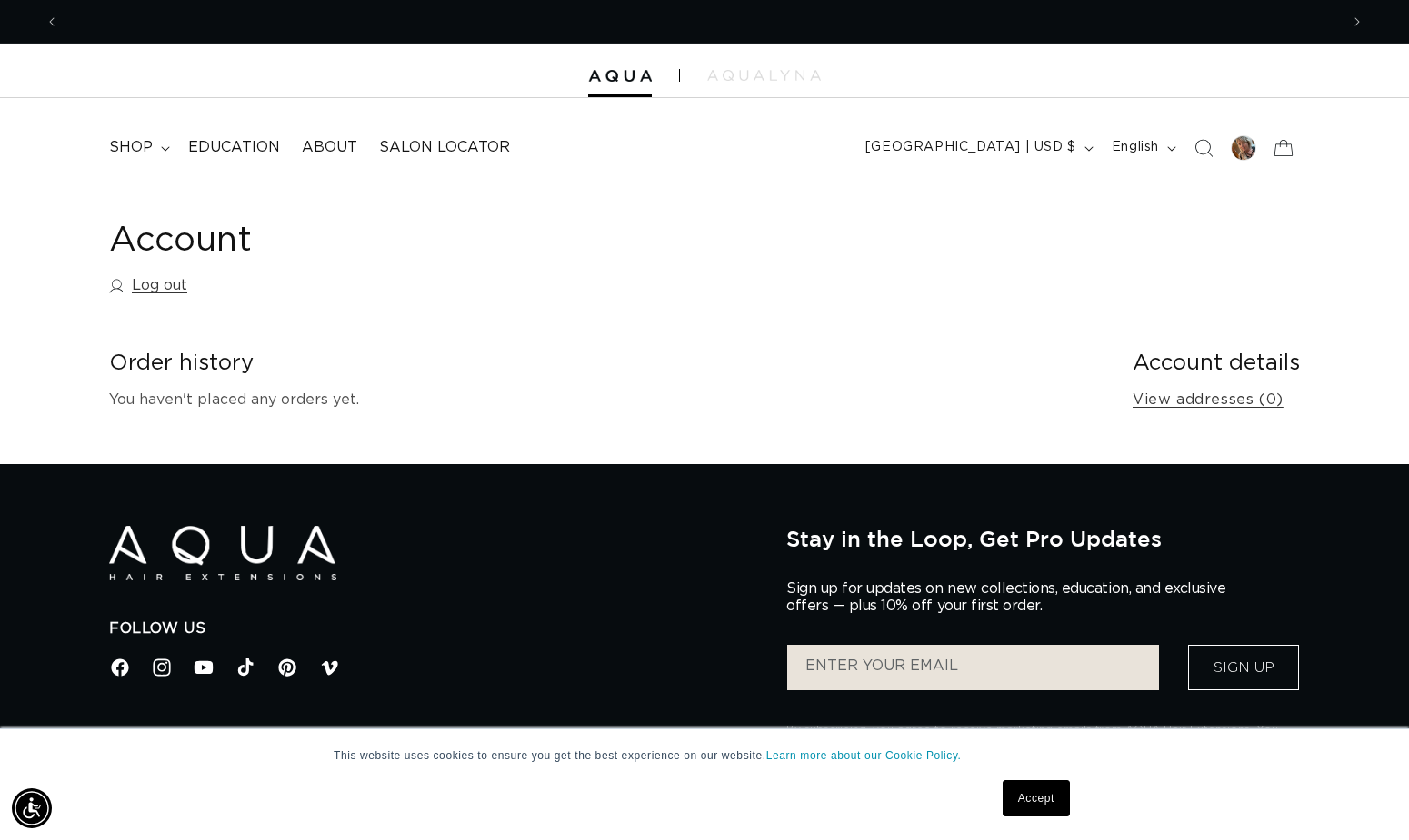
scroll to position [0, 2559]
click at [161, 146] on icon at bounding box center [166, 149] width 9 height 5
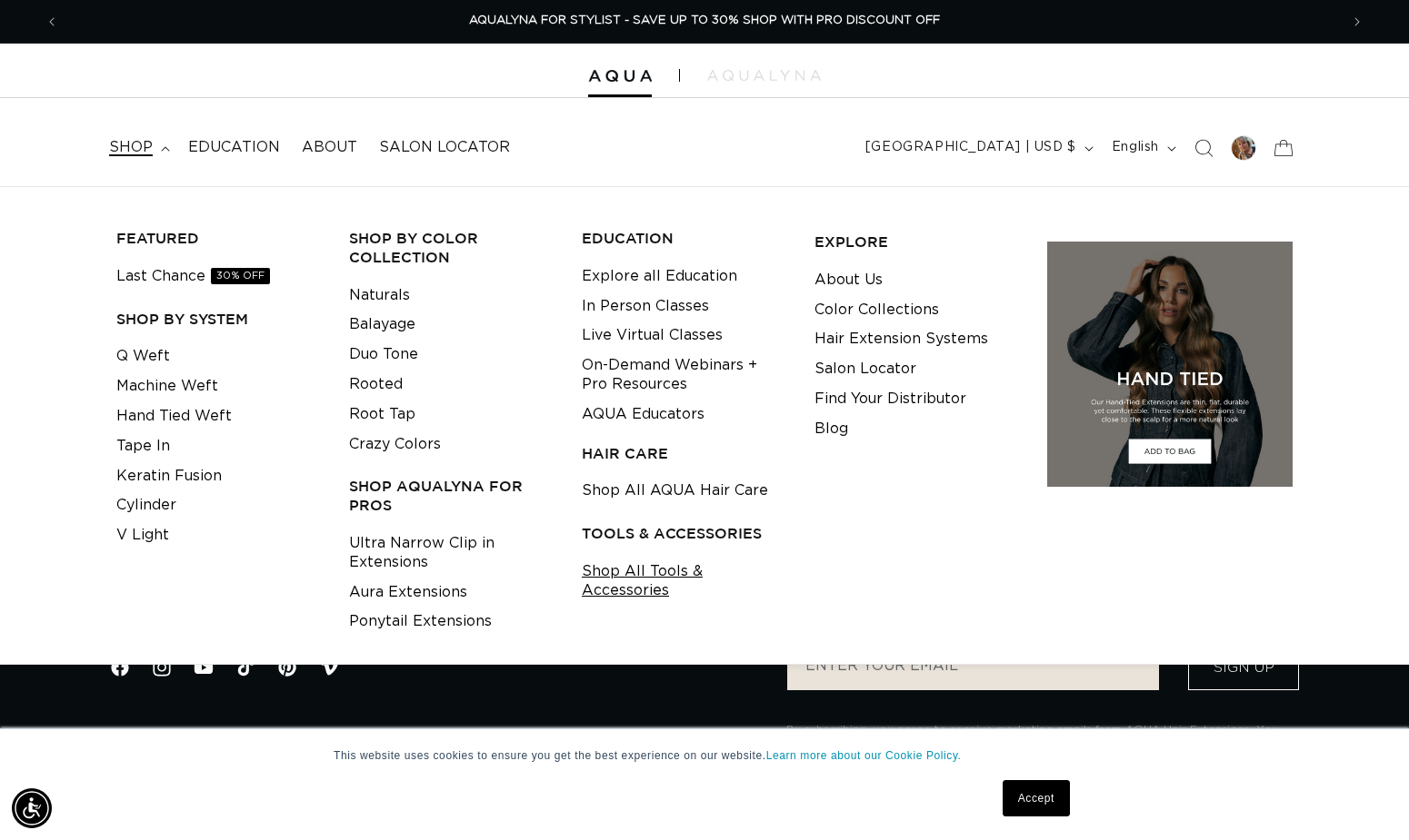
click at [630, 567] on link "Shop All Tools & Accessories" at bounding box center [683, 581] width 205 height 49
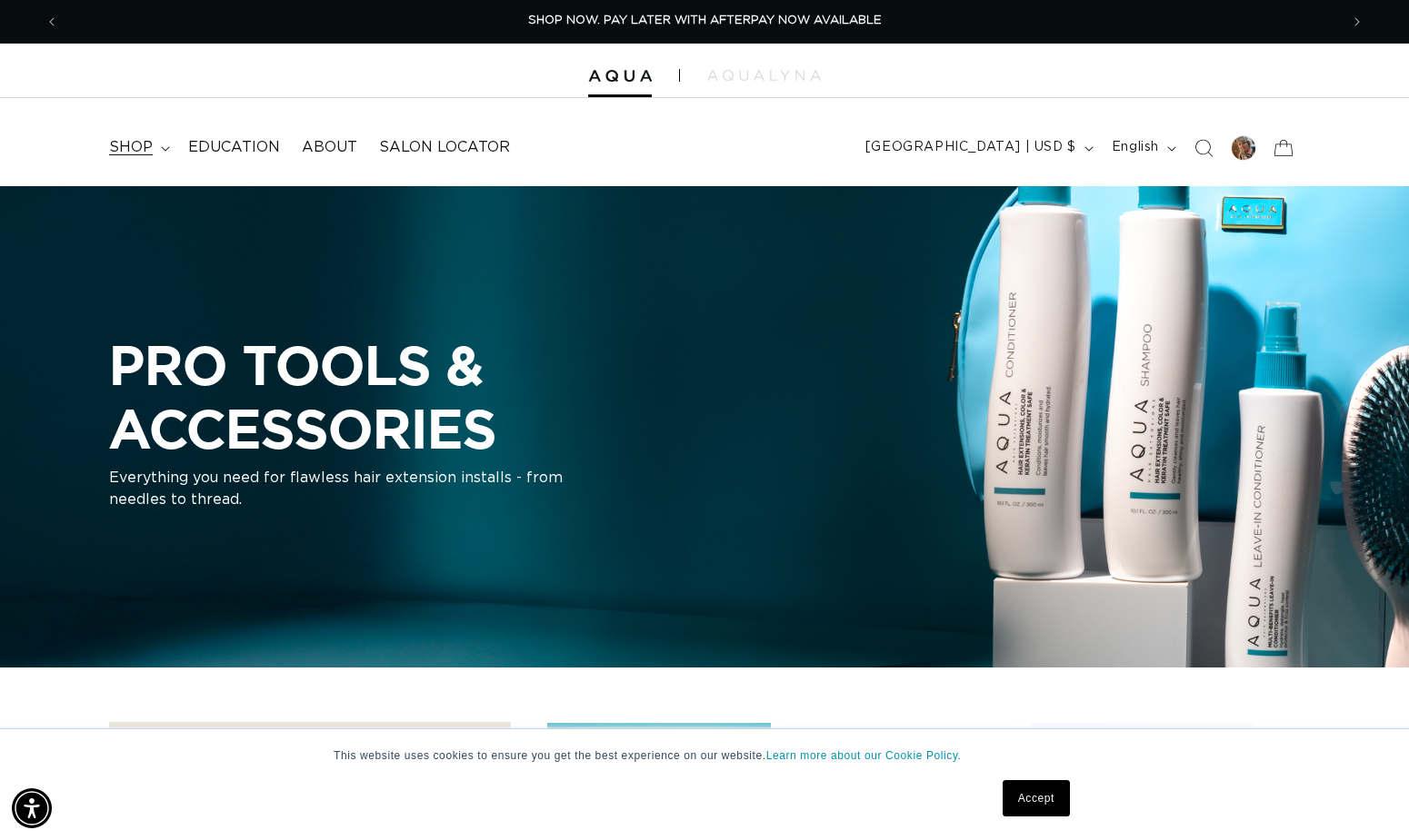
click at [135, 145] on span "shop" at bounding box center [131, 147] width 44 height 19
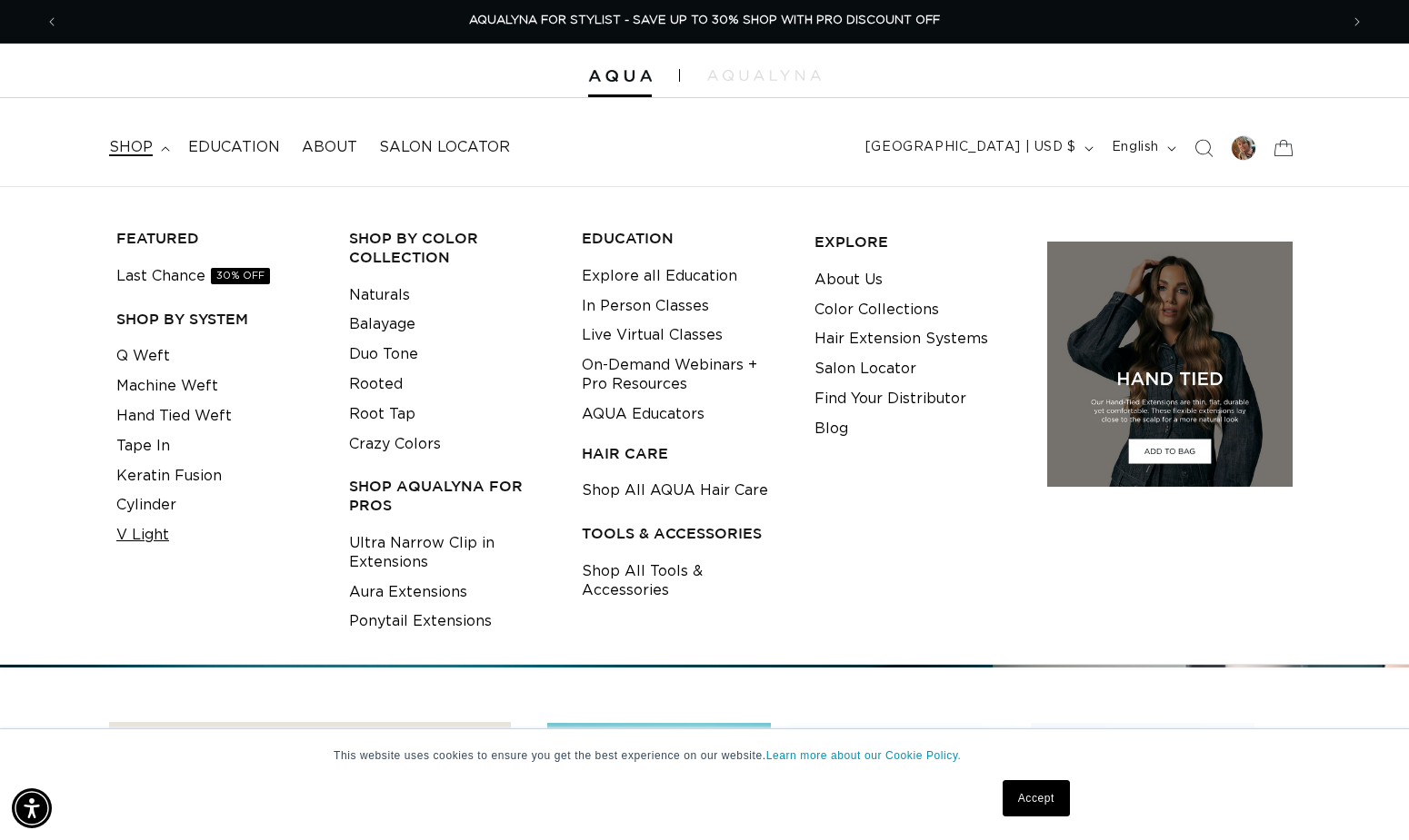
click at [152, 525] on link "V Light" at bounding box center [143, 535] width 53 height 30
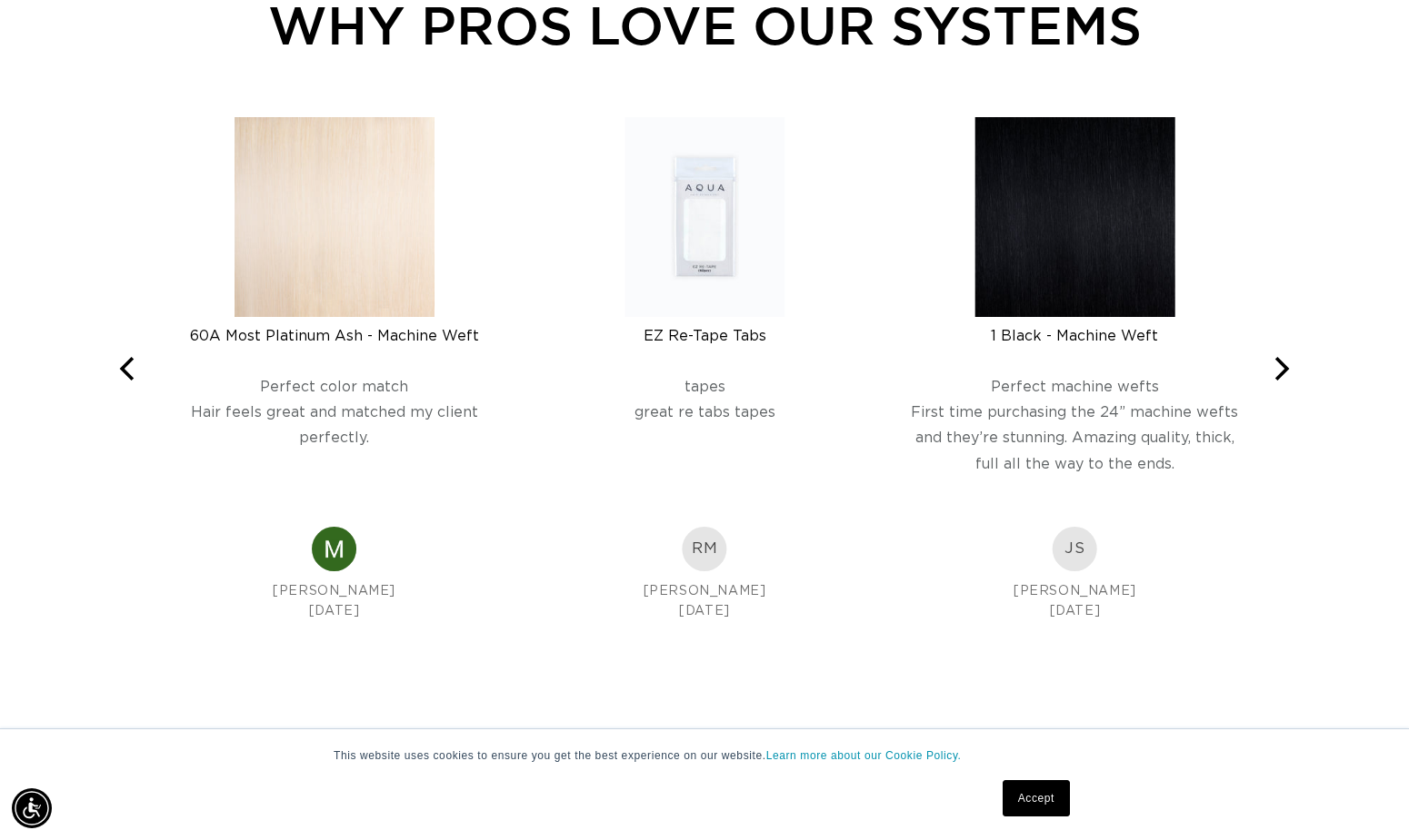
scroll to position [0, 2559]
click at [309, 272] on img at bounding box center [335, 217] width 200 height 200
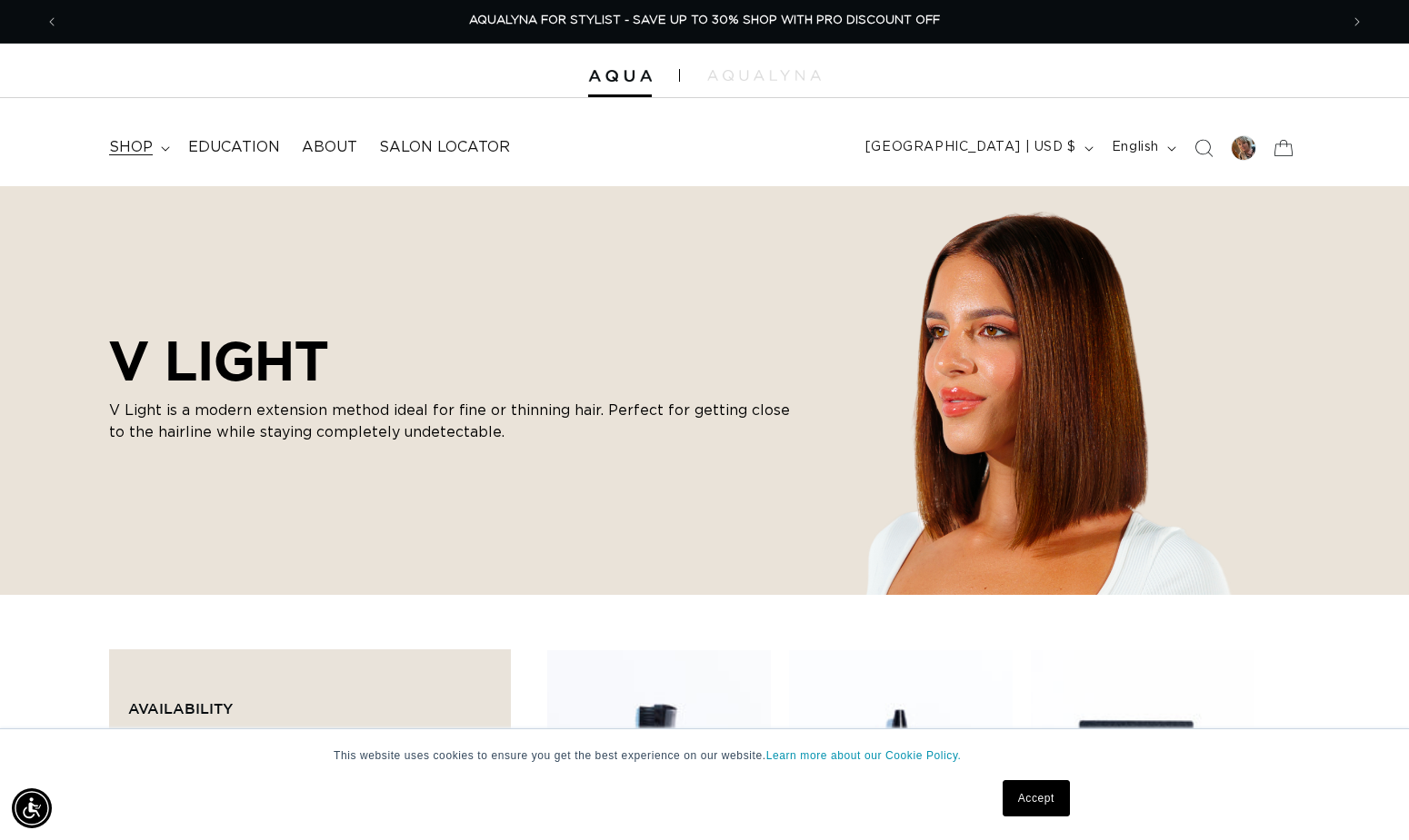
click at [136, 145] on span "shop" at bounding box center [131, 147] width 44 height 19
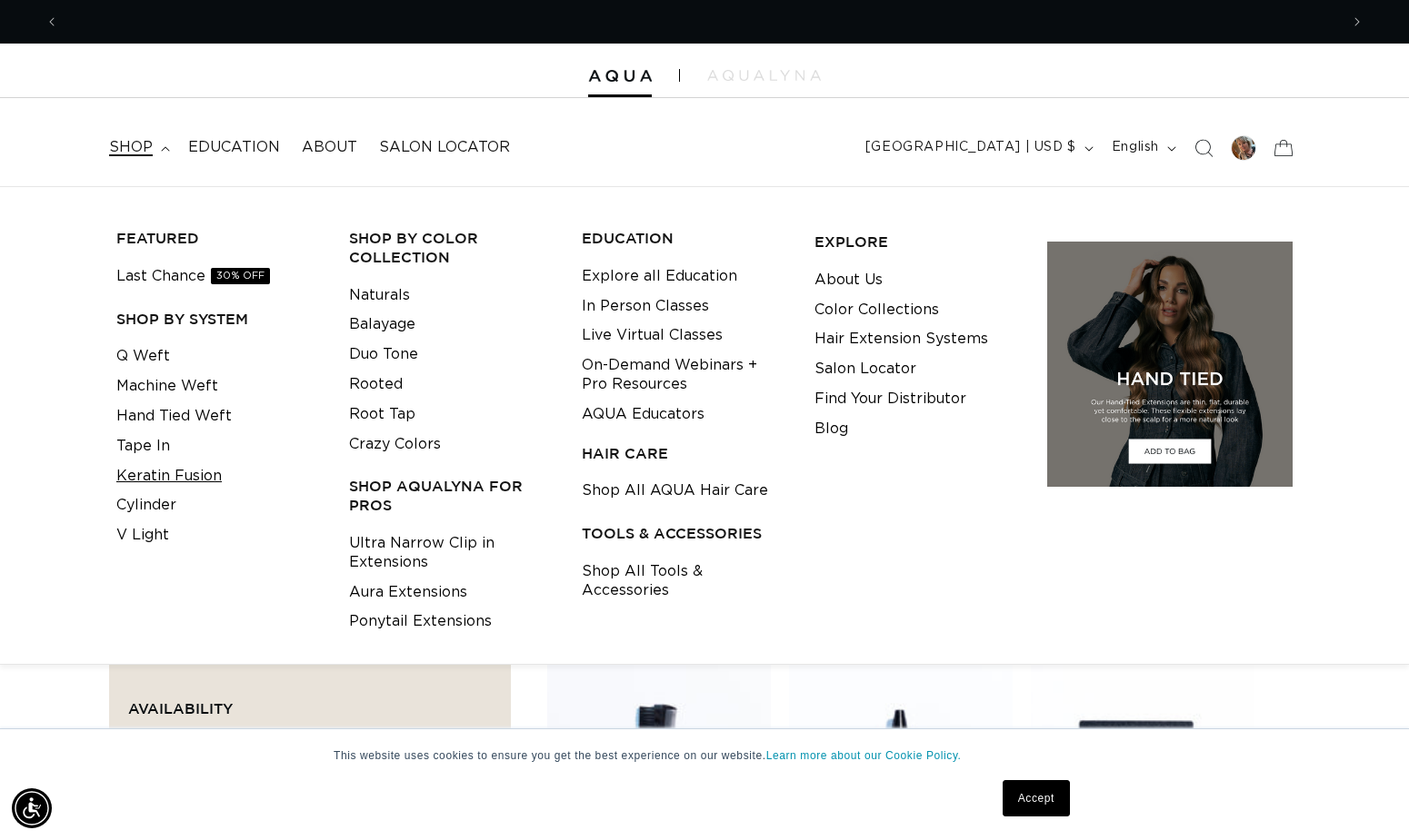
scroll to position [0, 1280]
click at [146, 523] on link "V Light" at bounding box center [143, 535] width 53 height 30
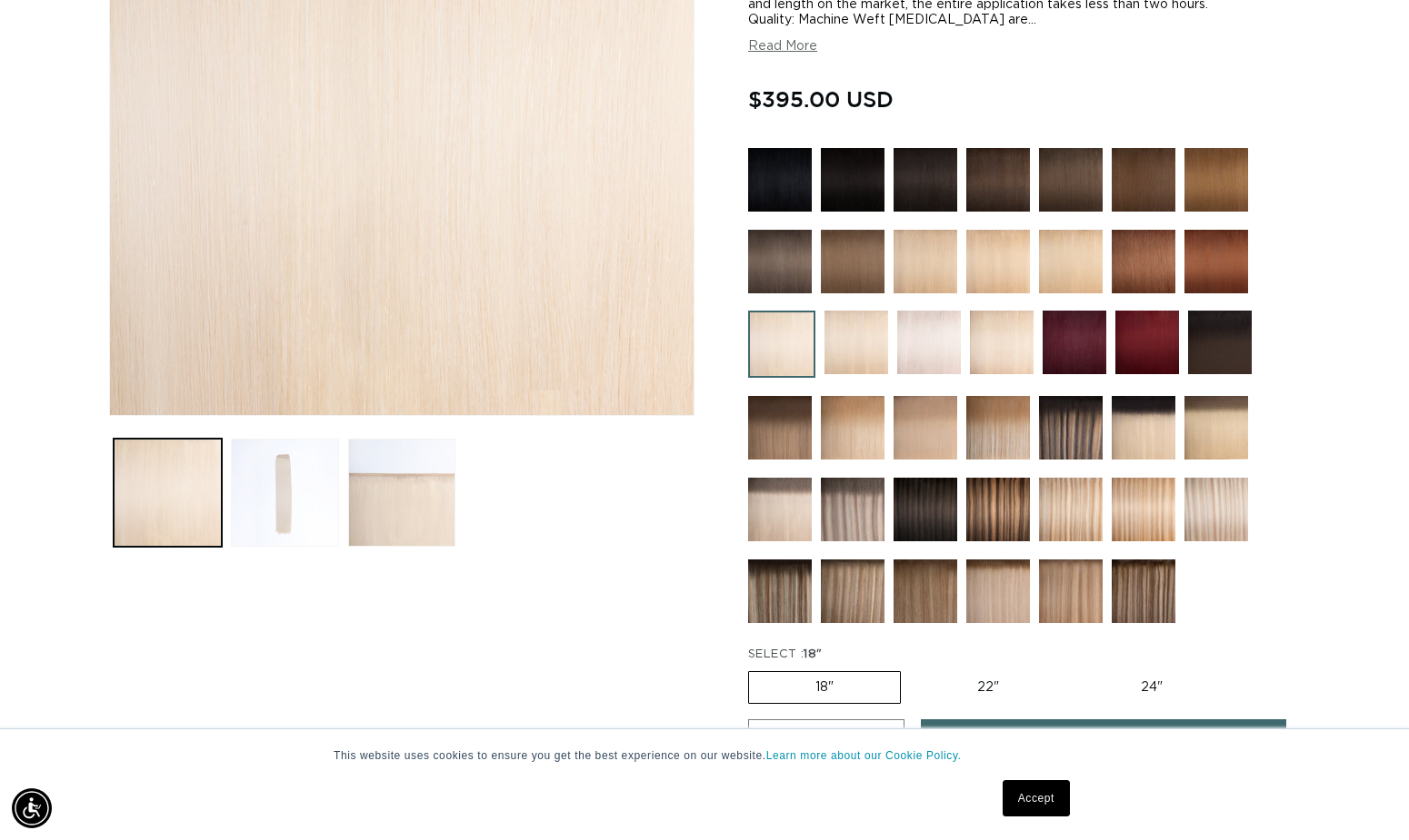
scroll to position [0, 2559]
click at [277, 497] on button "Load image 2 in gallery view" at bounding box center [285, 493] width 108 height 108
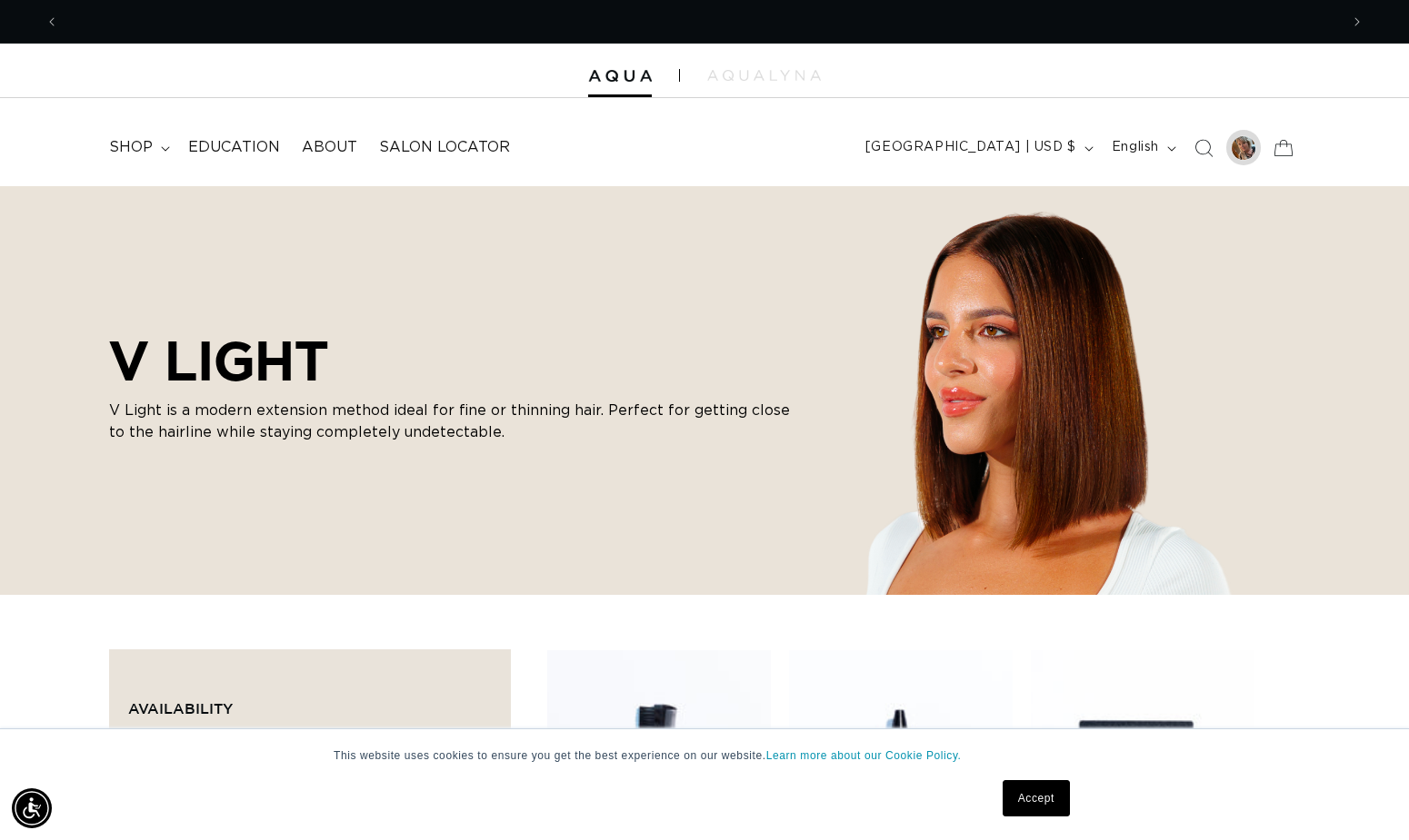
click at [1244, 145] on div at bounding box center [1243, 148] width 25 height 25
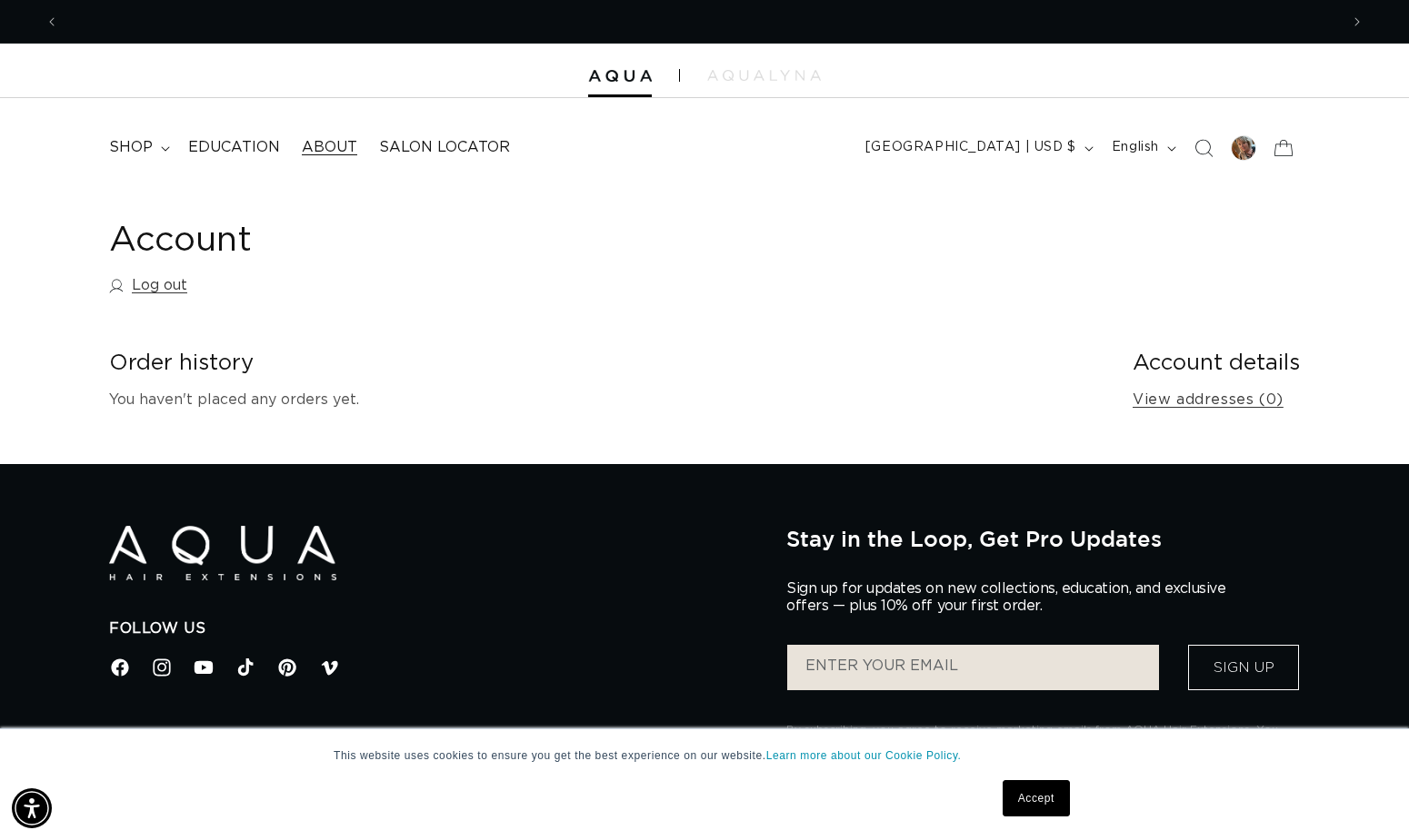
scroll to position [0, 1280]
click at [311, 145] on span "About" at bounding box center [329, 147] width 55 height 19
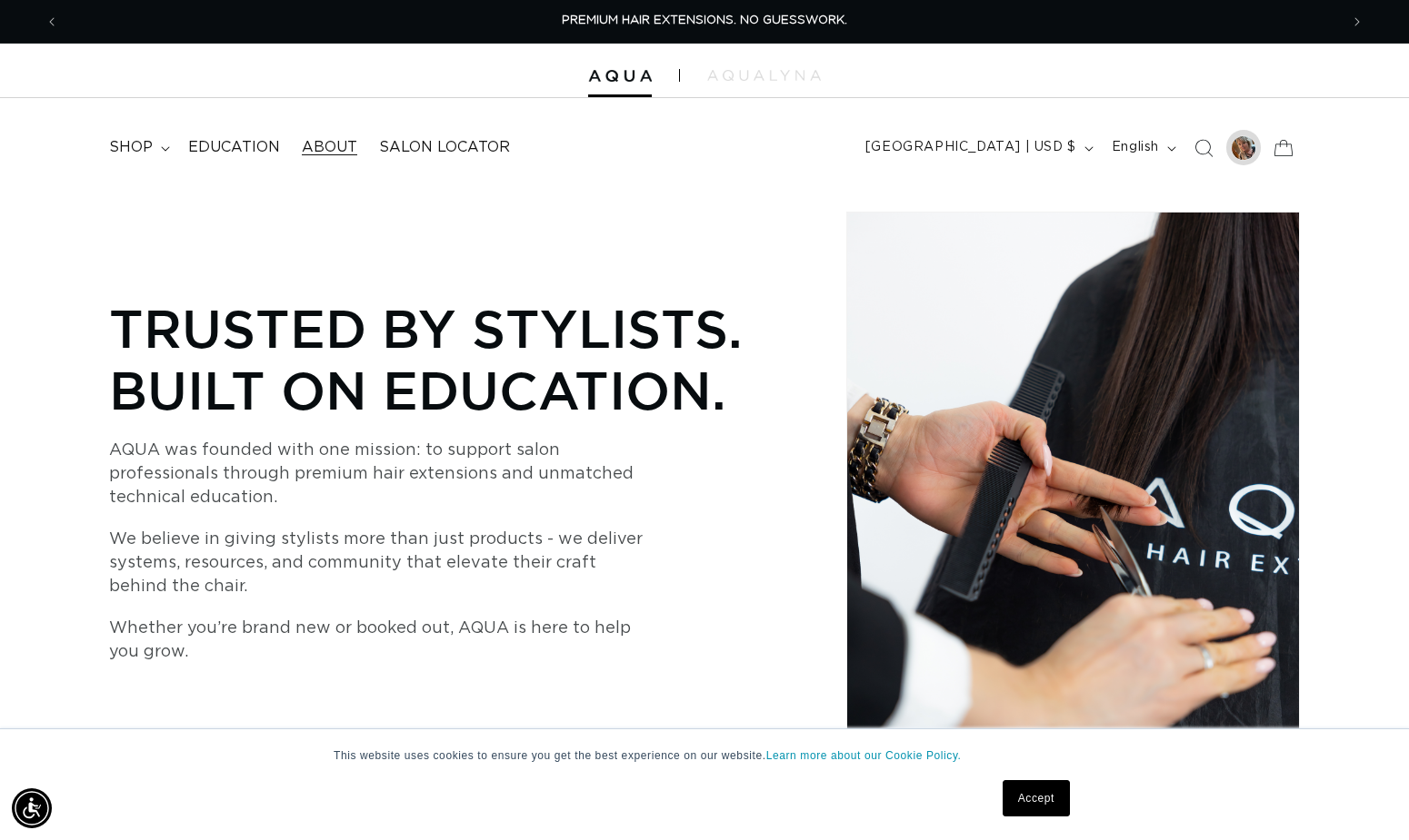
click at [1241, 149] on div at bounding box center [1243, 148] width 25 height 25
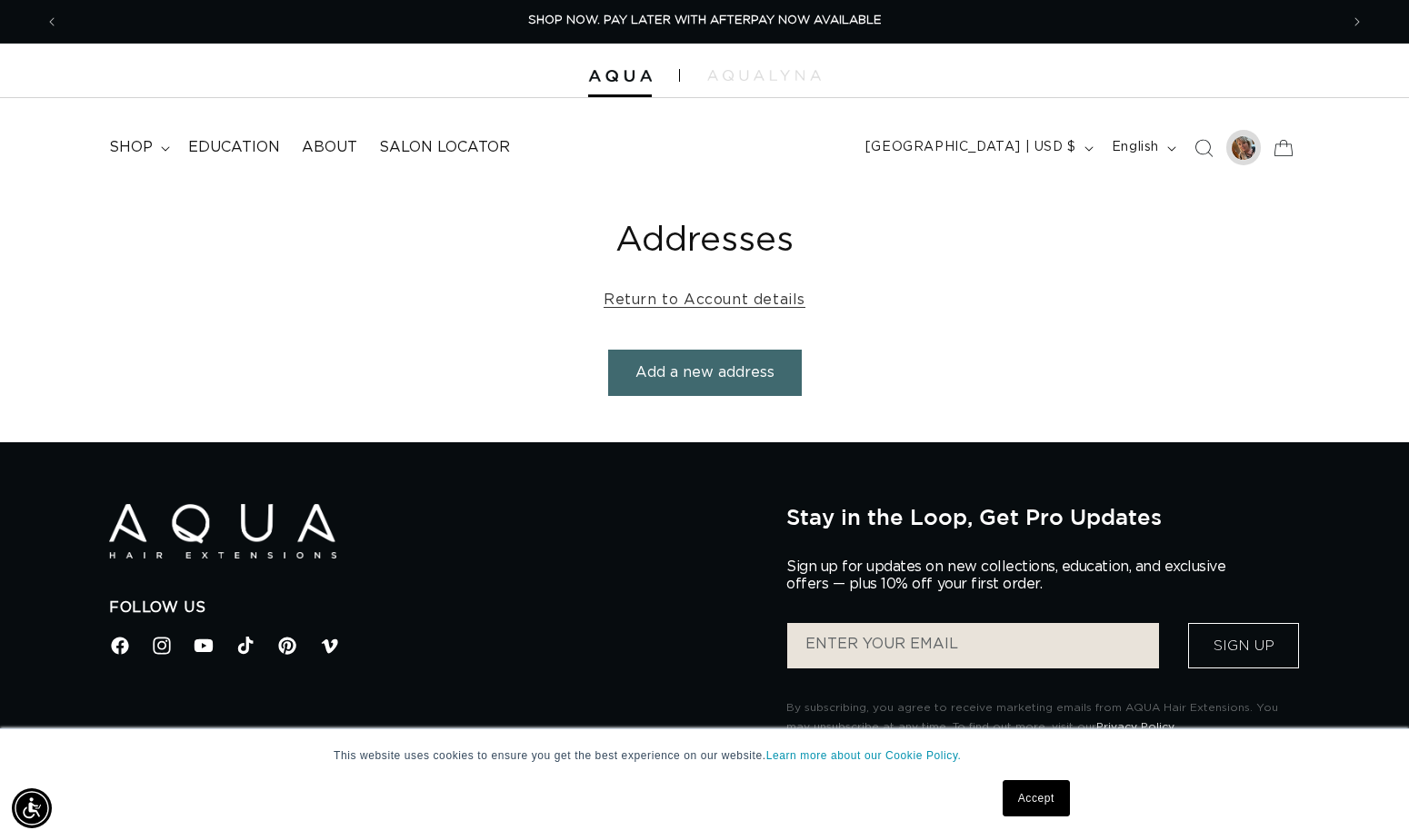
click at [1233, 144] on div at bounding box center [1243, 148] width 25 height 25
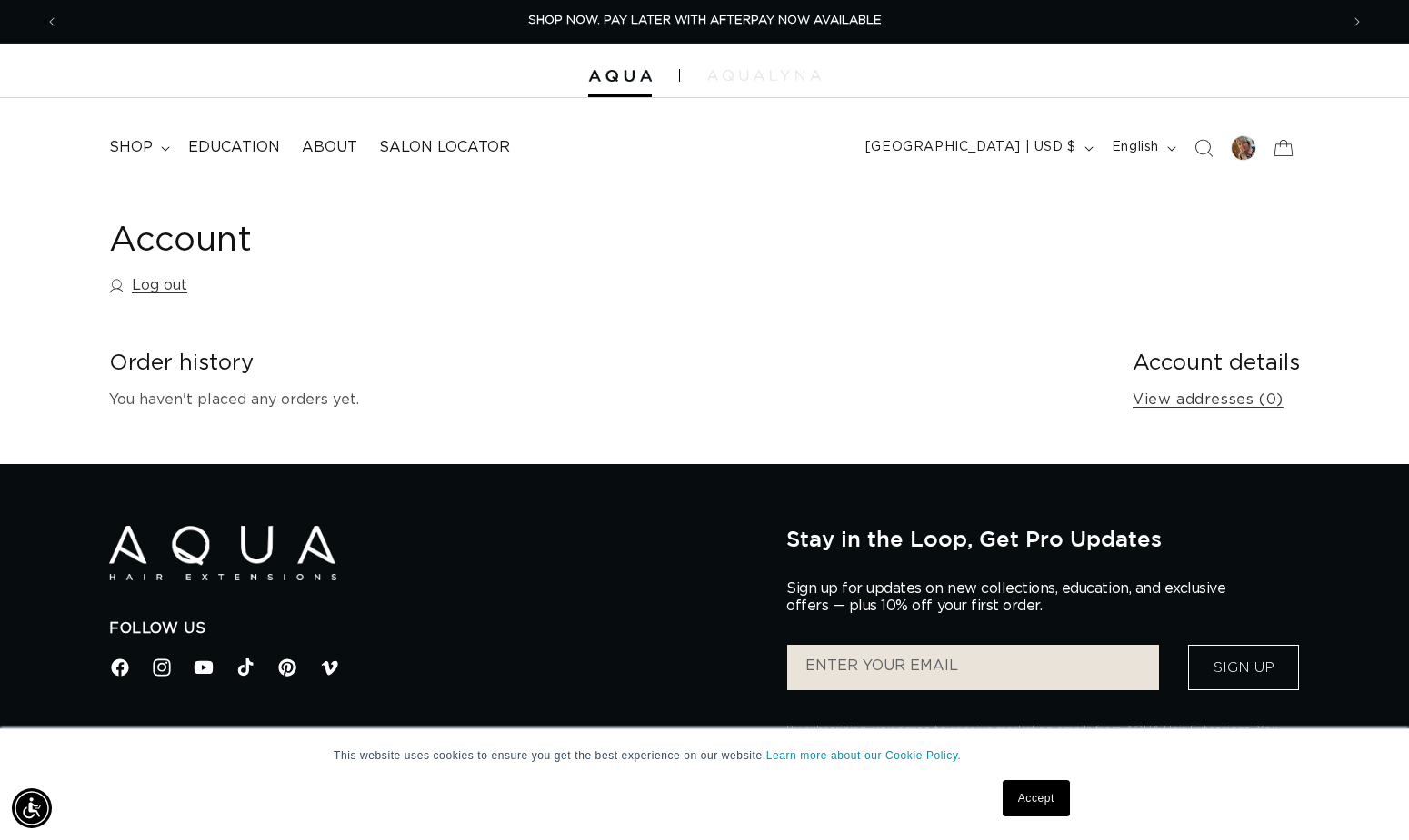
click at [770, 71] on img at bounding box center [763, 75] width 114 height 11
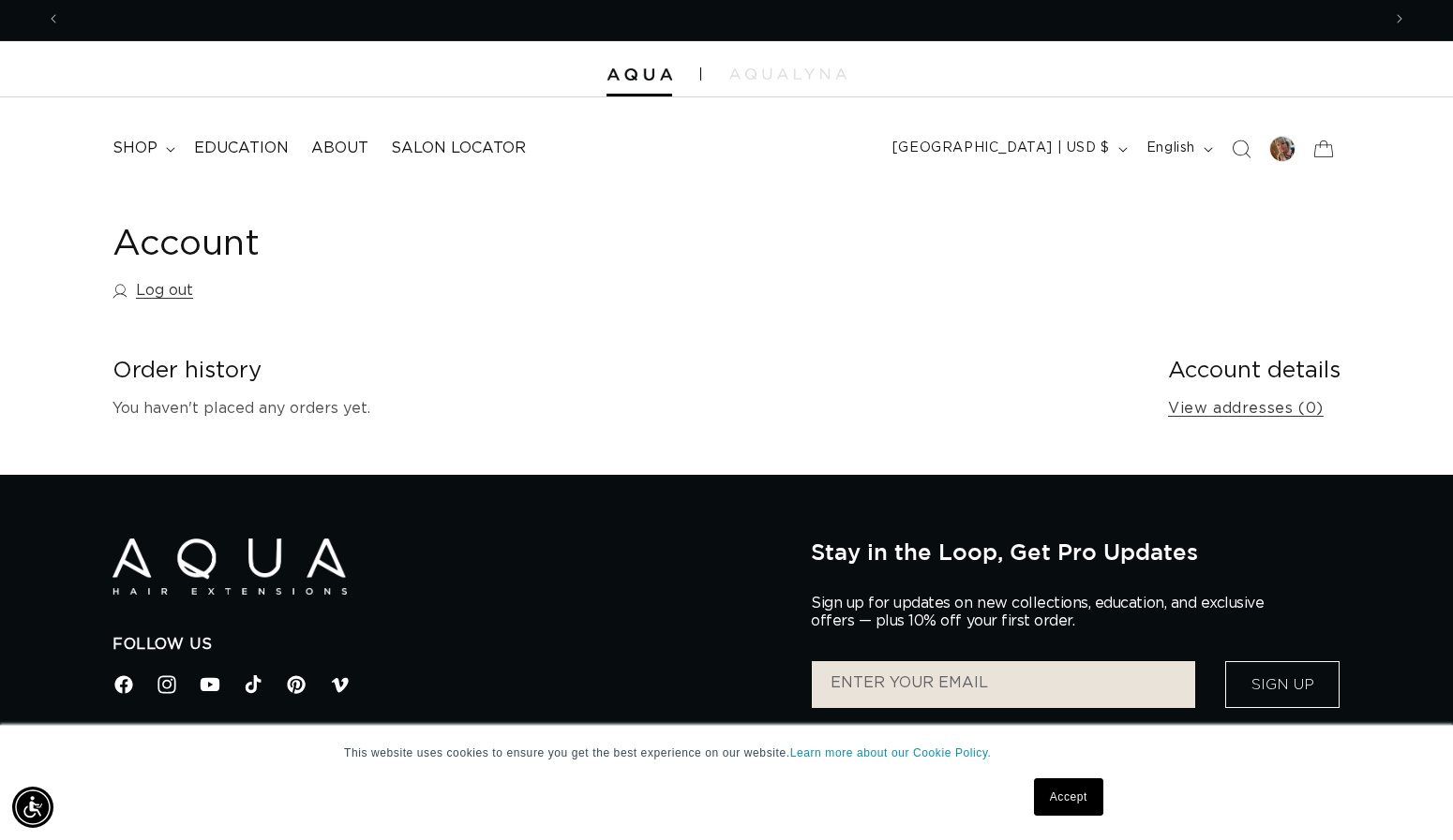
scroll to position [0, 1320]
click at [328, 147] on span "About" at bounding box center [340, 148] width 57 height 20
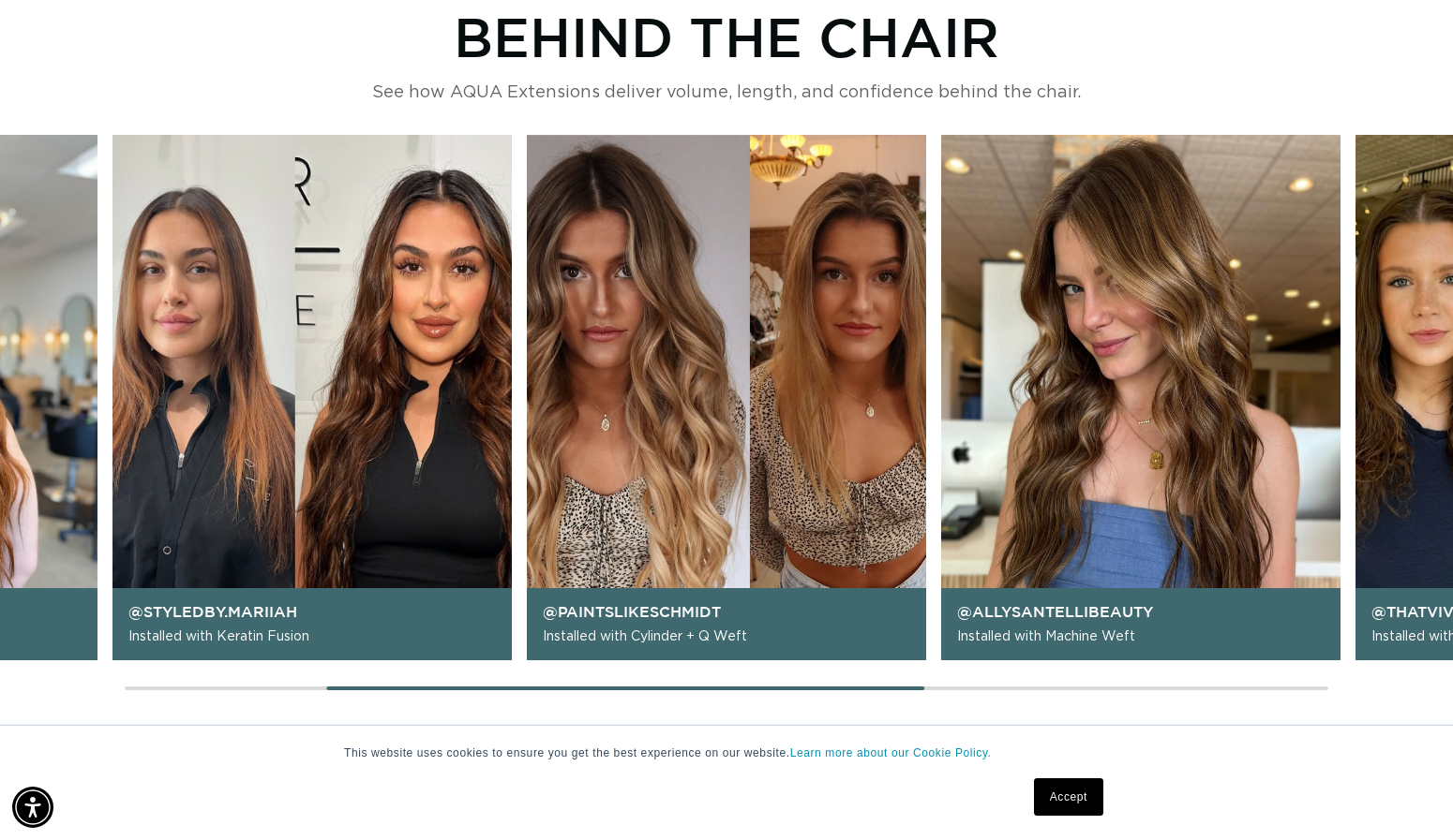
scroll to position [1625, 0]
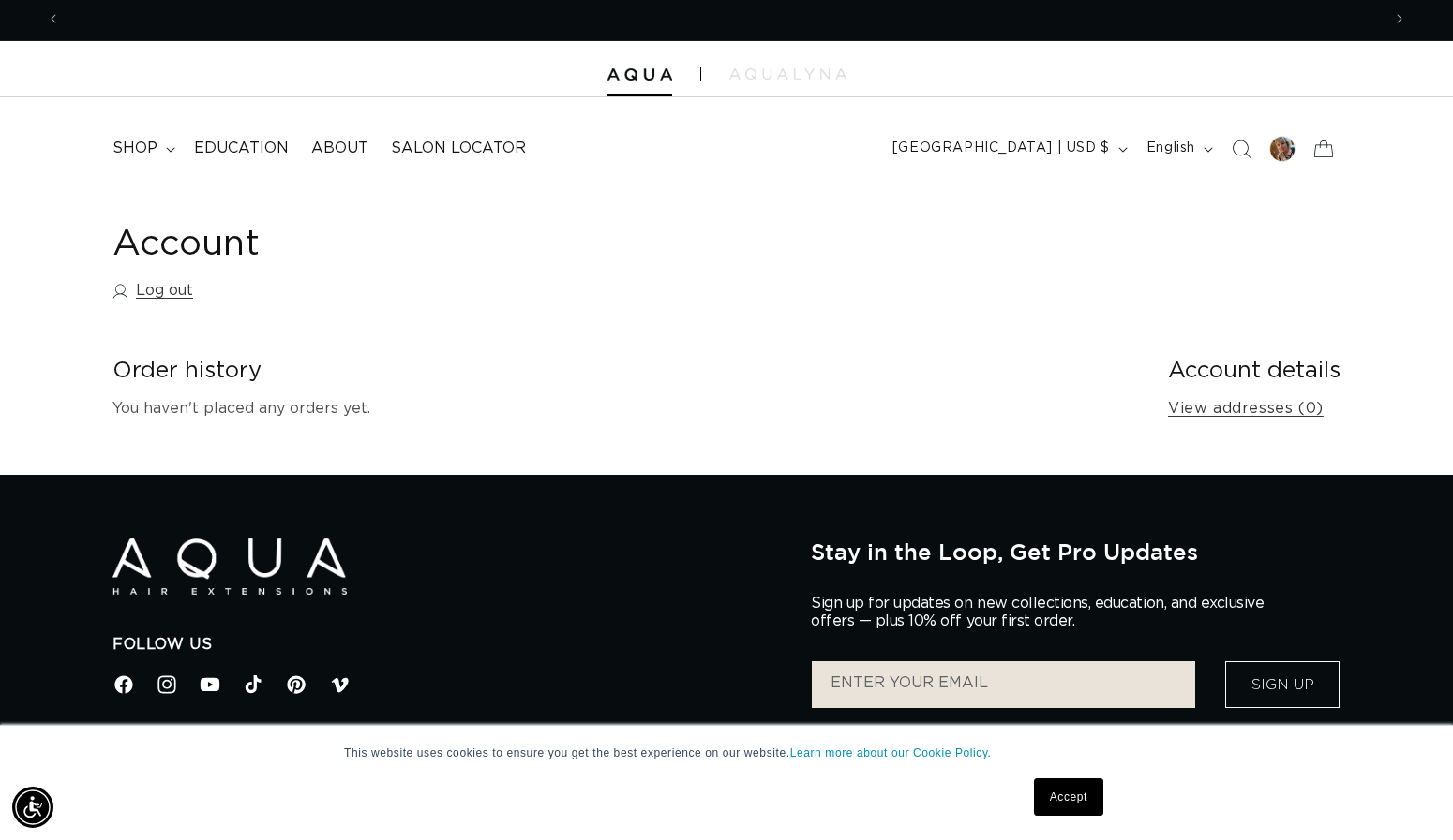
scroll to position [0, 1320]
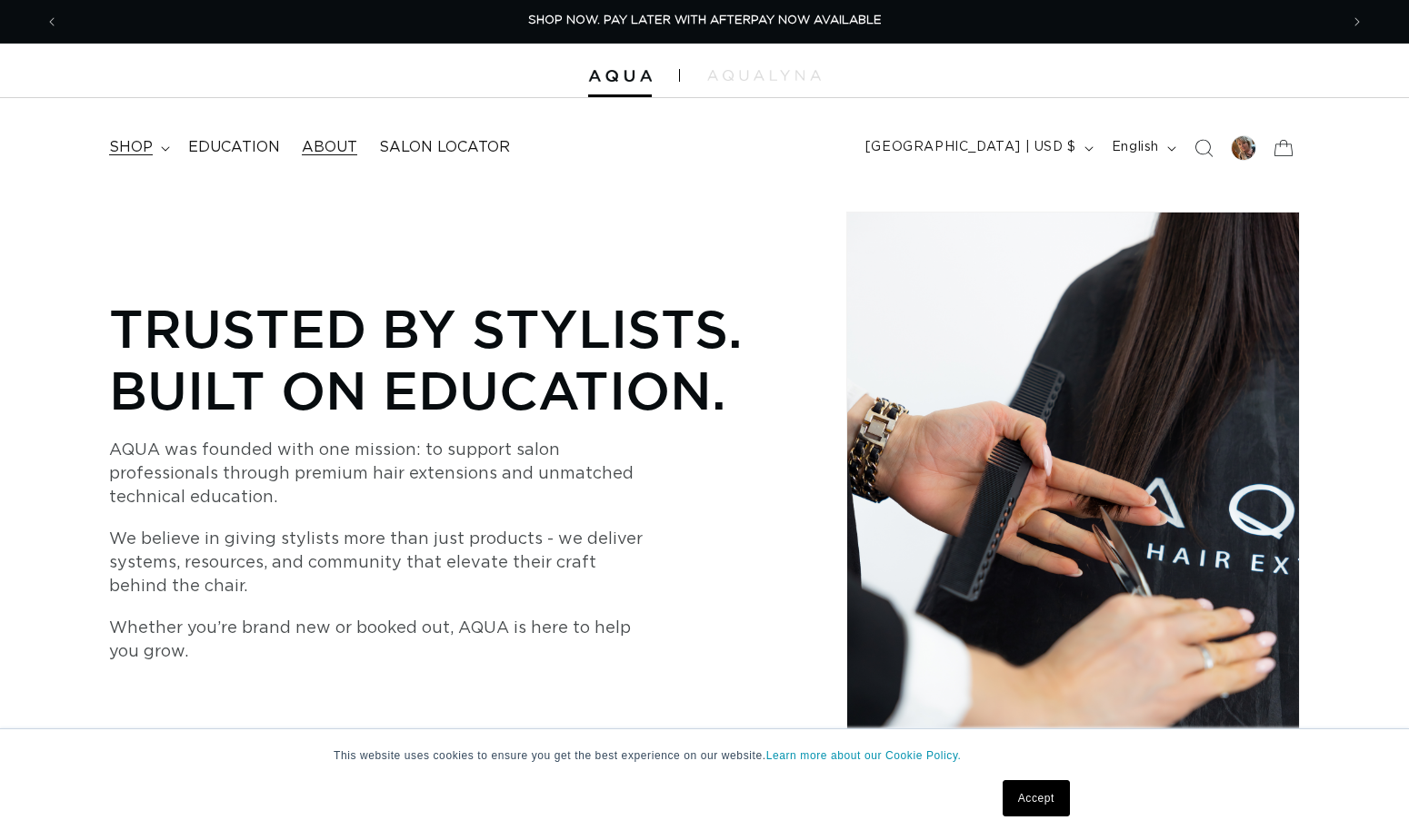
click at [164, 146] on icon at bounding box center [166, 149] width 9 height 5
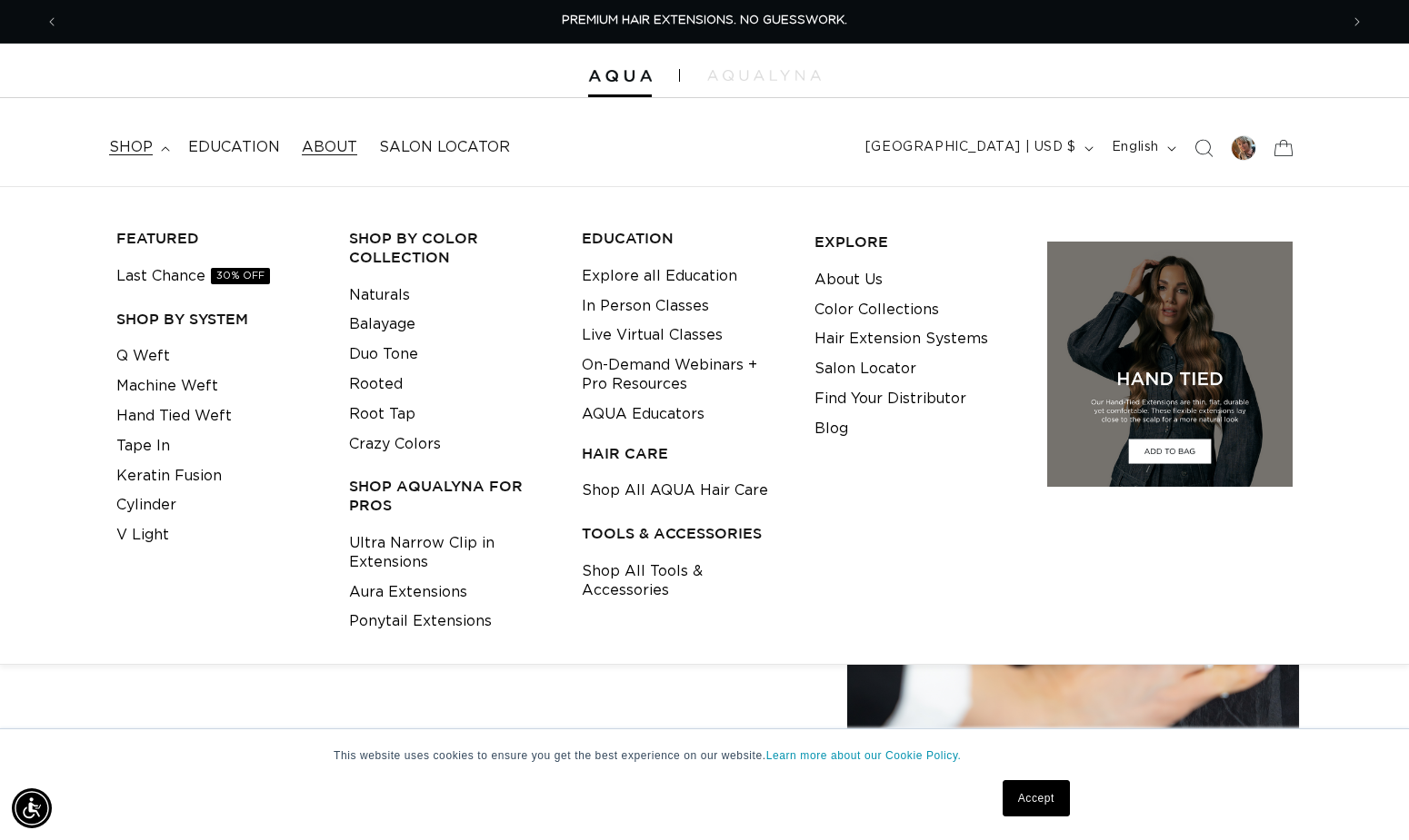
scroll to position [4, 1]
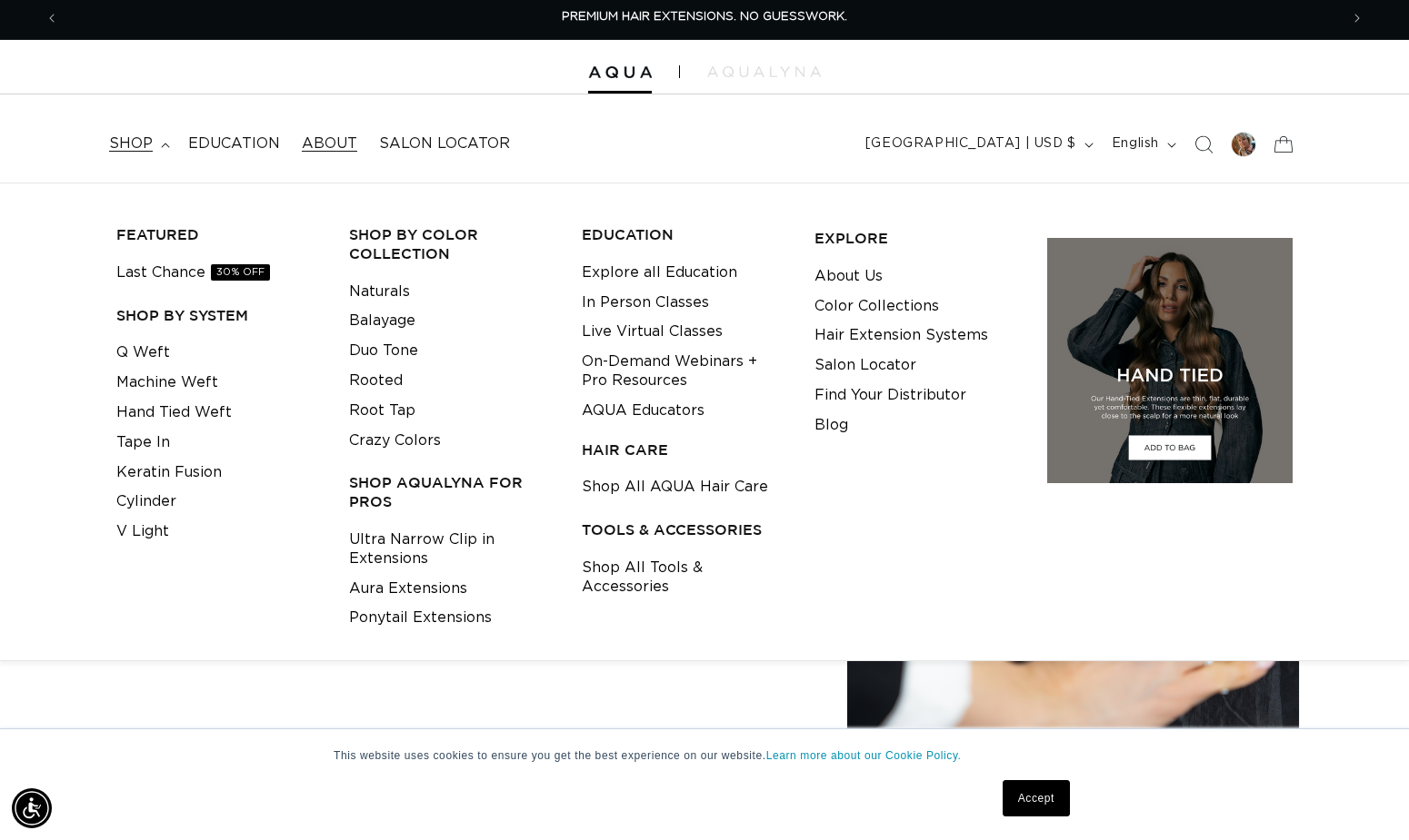
click at [1030, 797] on link "Accept" at bounding box center [1036, 798] width 67 height 36
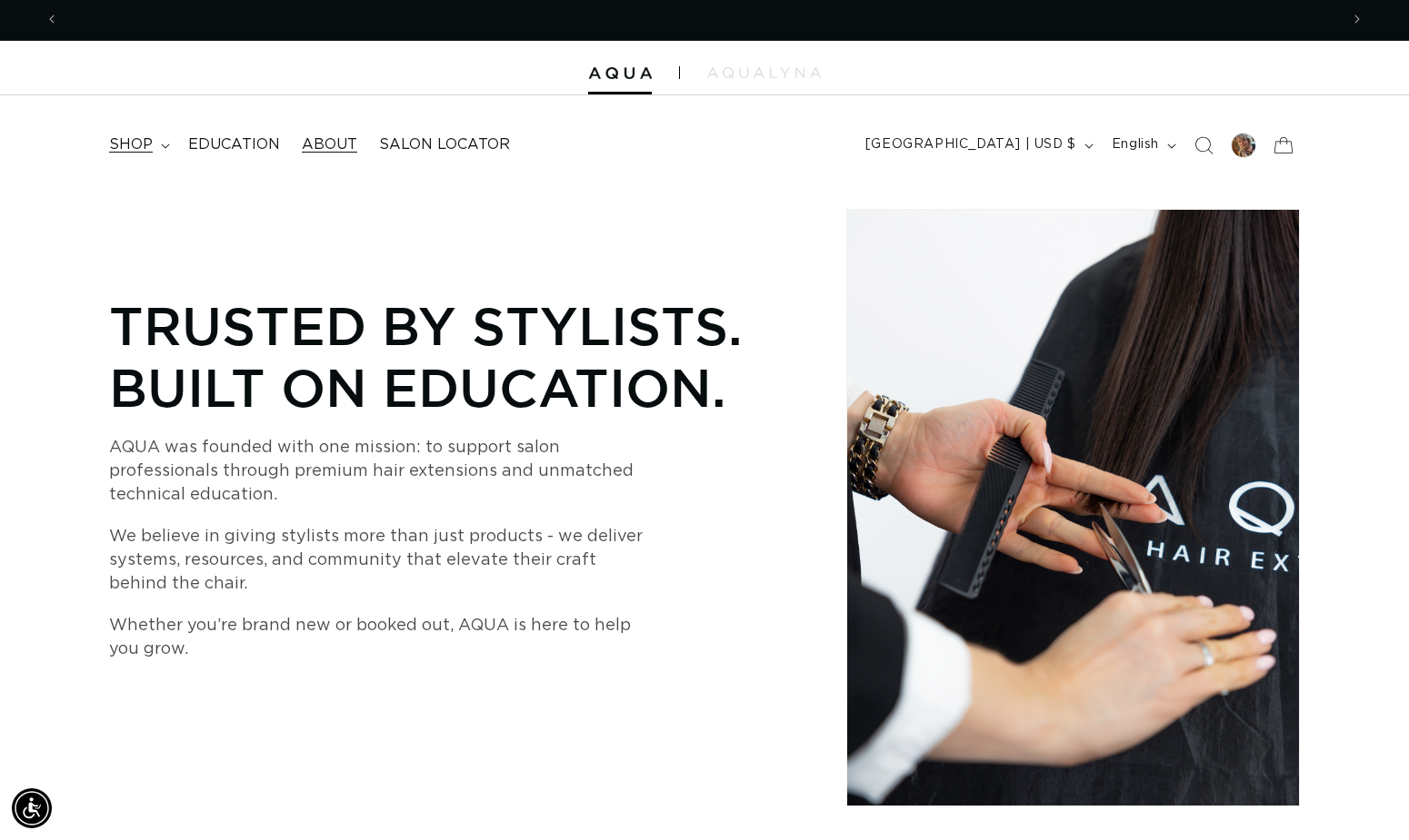
scroll to position [0, 1280]
click at [161, 144] on icon at bounding box center [165, 145] width 8 height 5
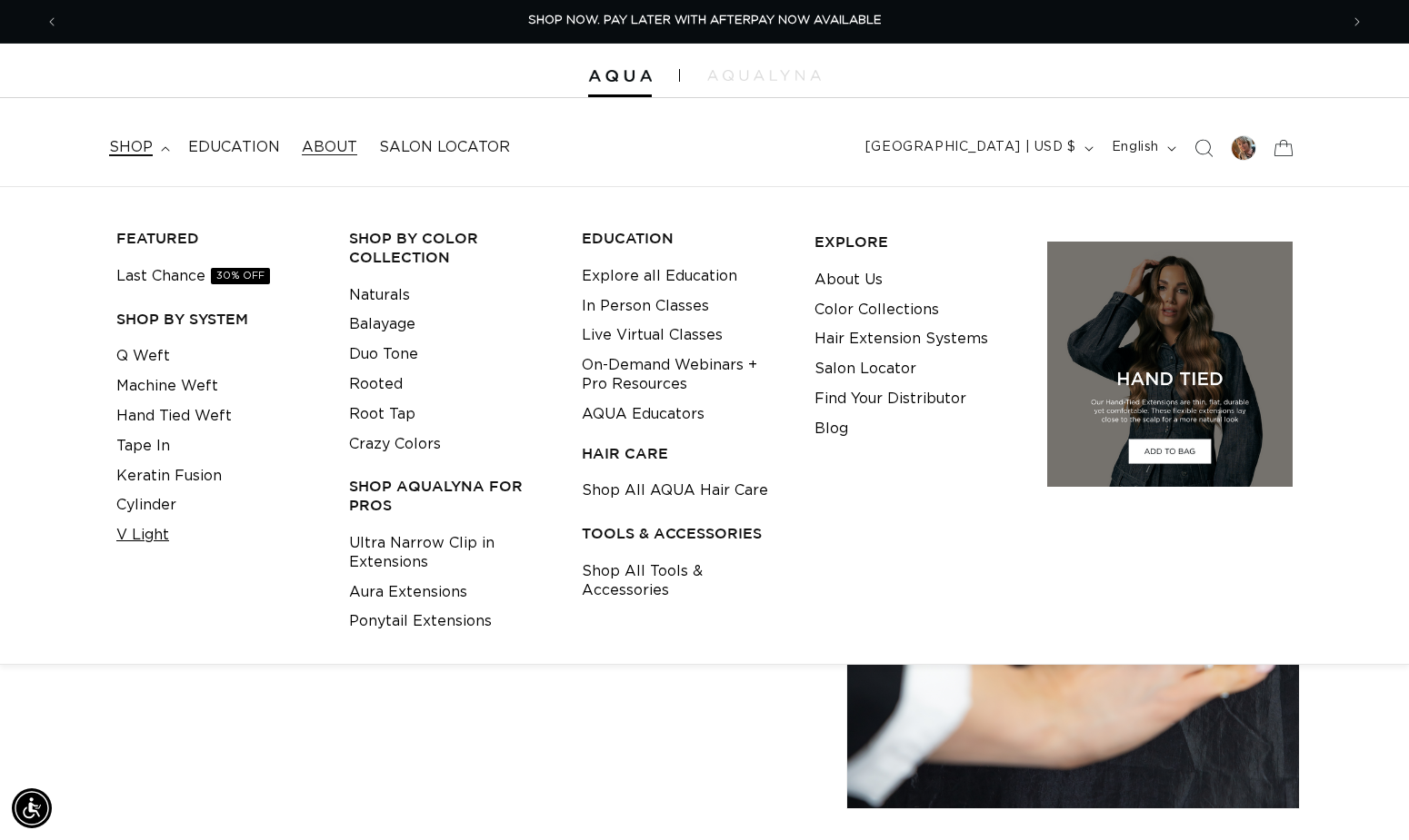
click at [154, 526] on link "V Light" at bounding box center [143, 535] width 53 height 30
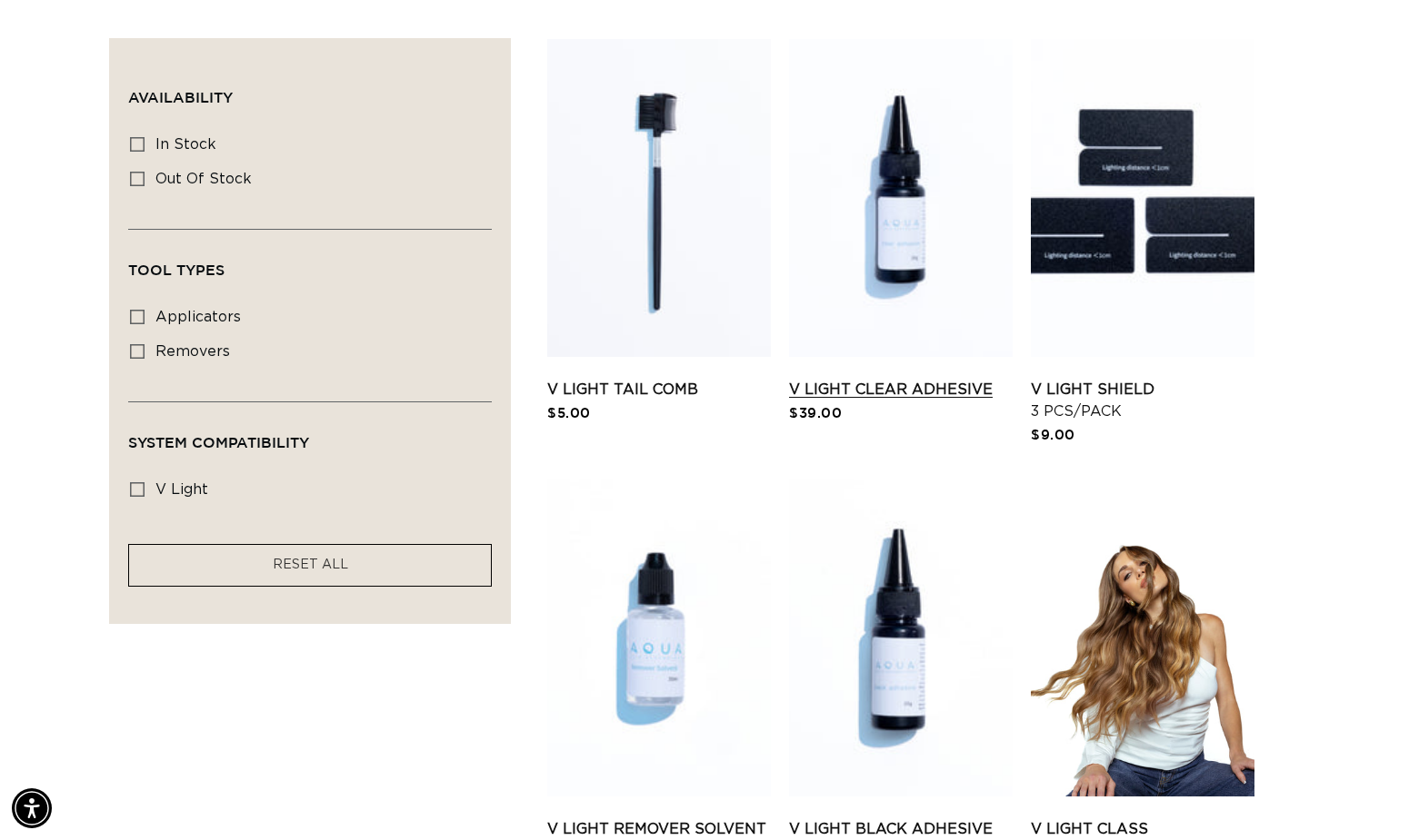
scroll to position [0, 1280]
click at [861, 379] on link "V Light Clear Adhesive" at bounding box center [901, 390] width 224 height 22
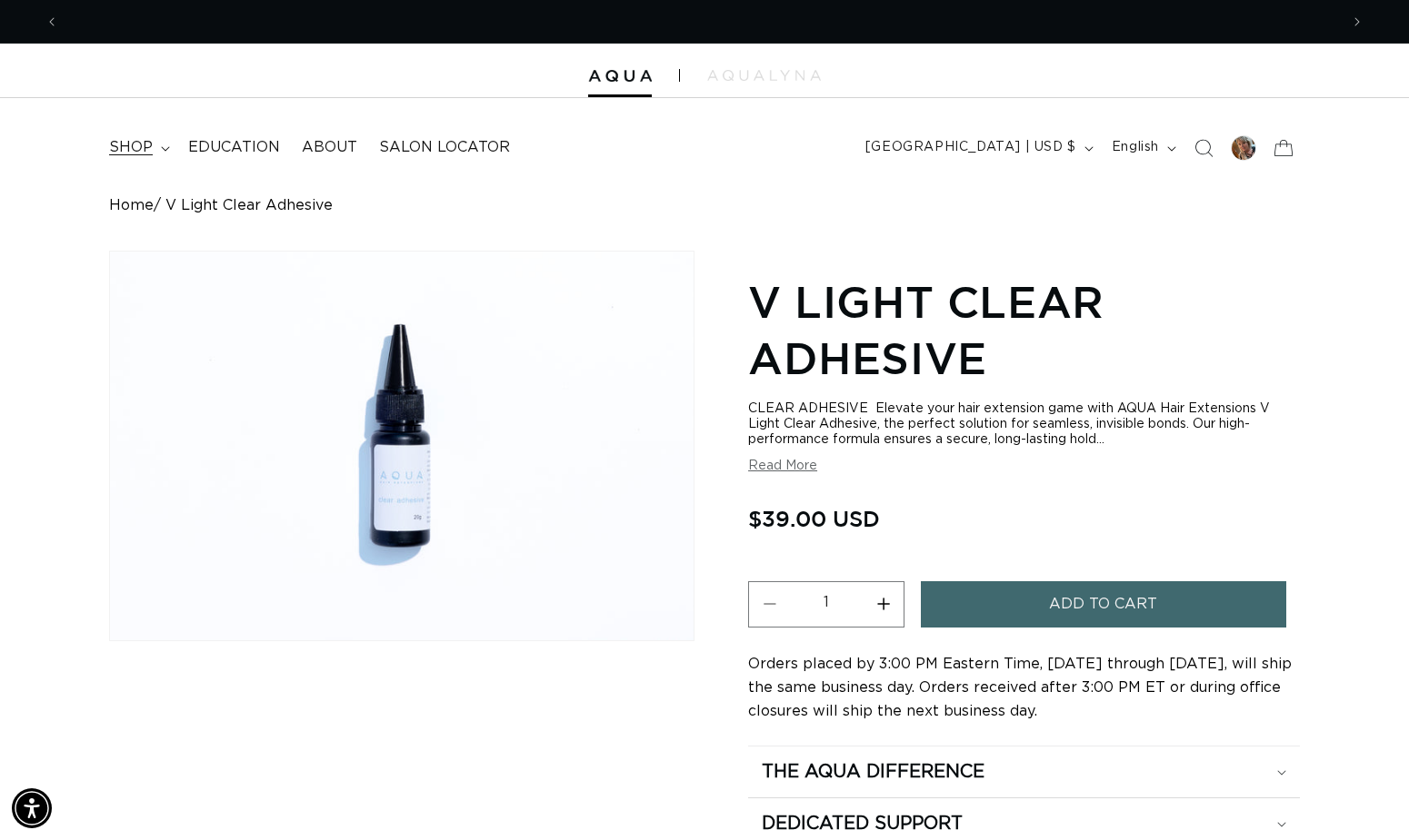
scroll to position [0, 1280]
click at [164, 143] on summary "shop" at bounding box center [137, 147] width 79 height 41
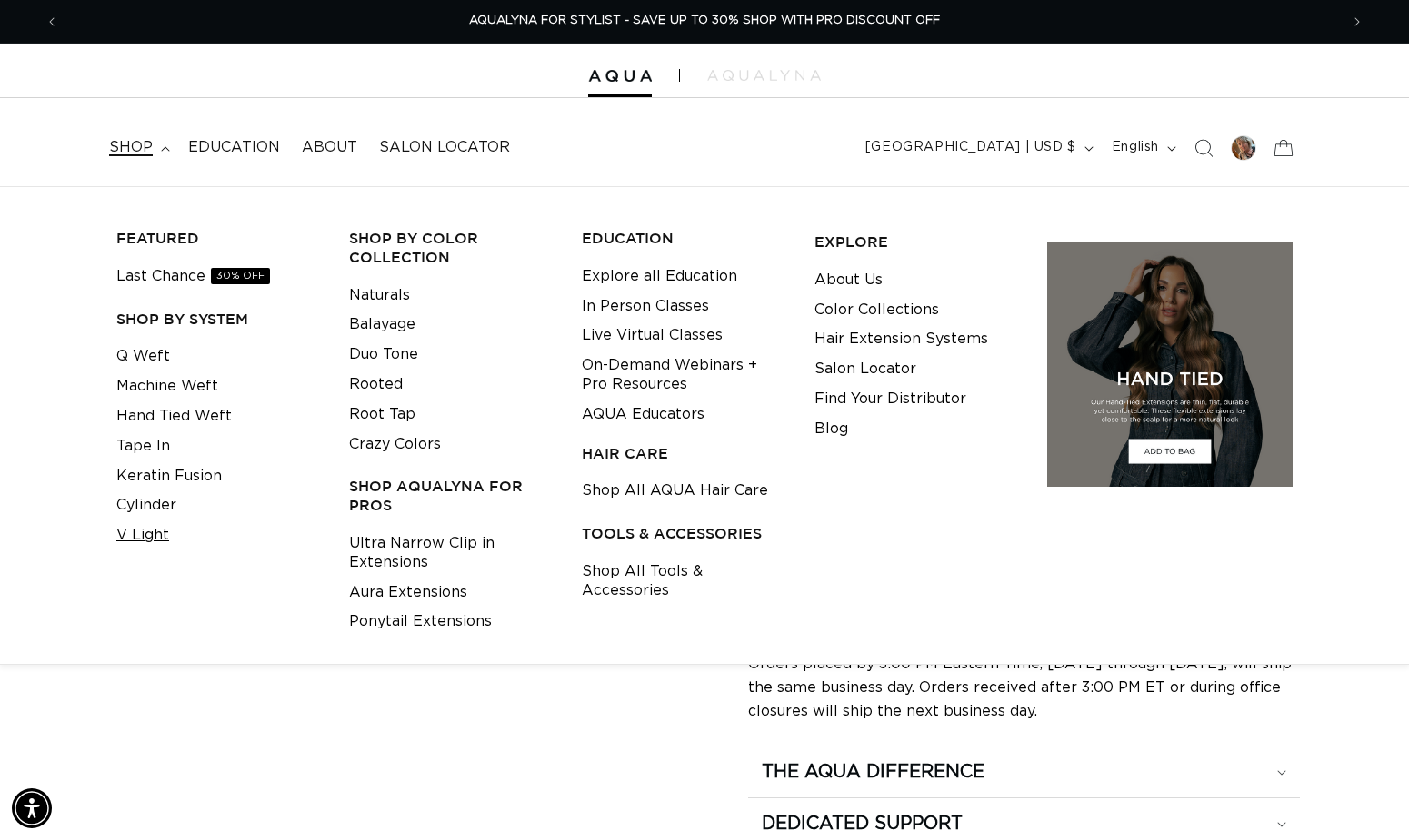
scroll to position [1, 0]
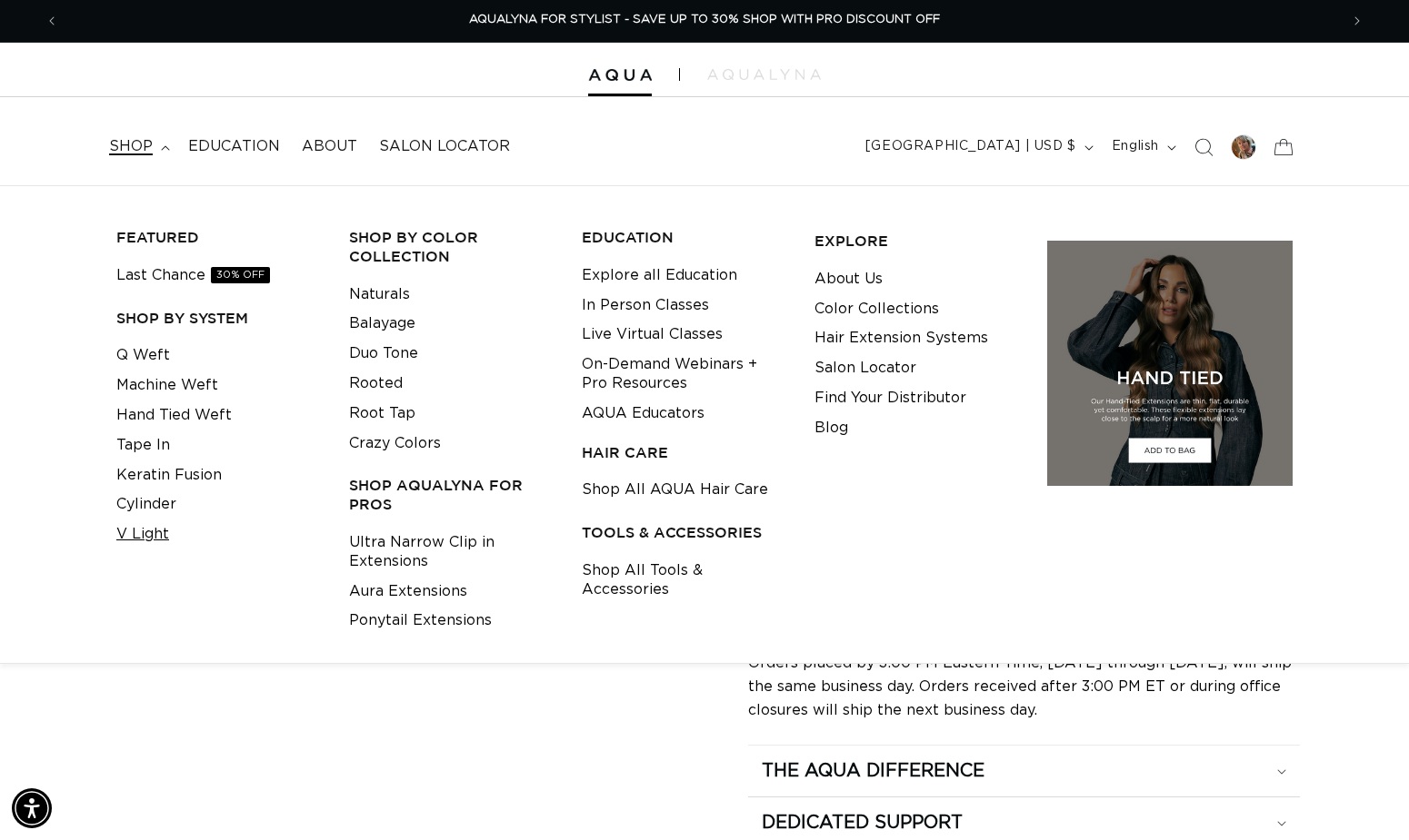
click at [143, 523] on link "V Light" at bounding box center [143, 534] width 53 height 30
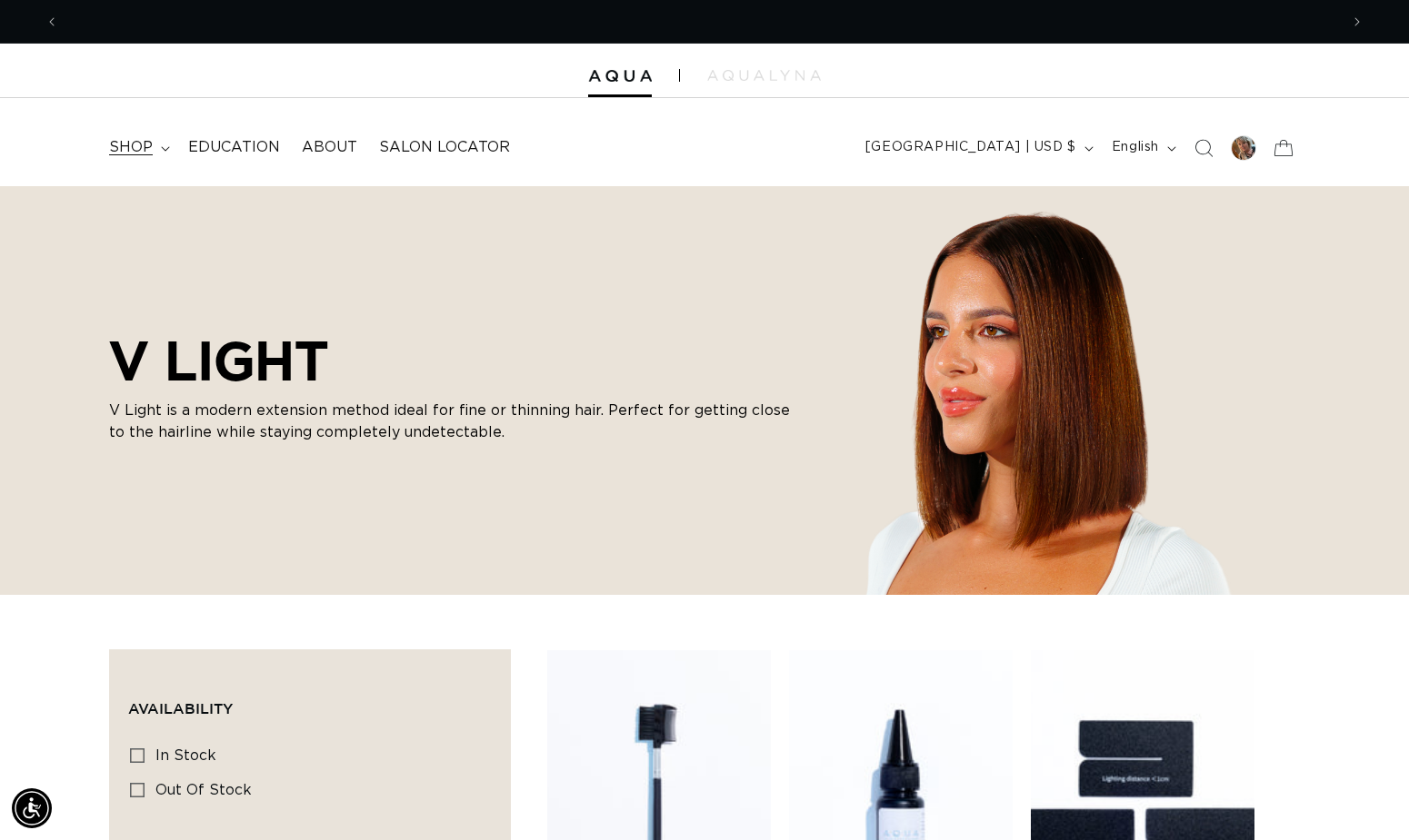
scroll to position [0, 1280]
click at [161, 146] on icon at bounding box center [166, 149] width 9 height 5
